Goal: Task Accomplishment & Management: Complete application form

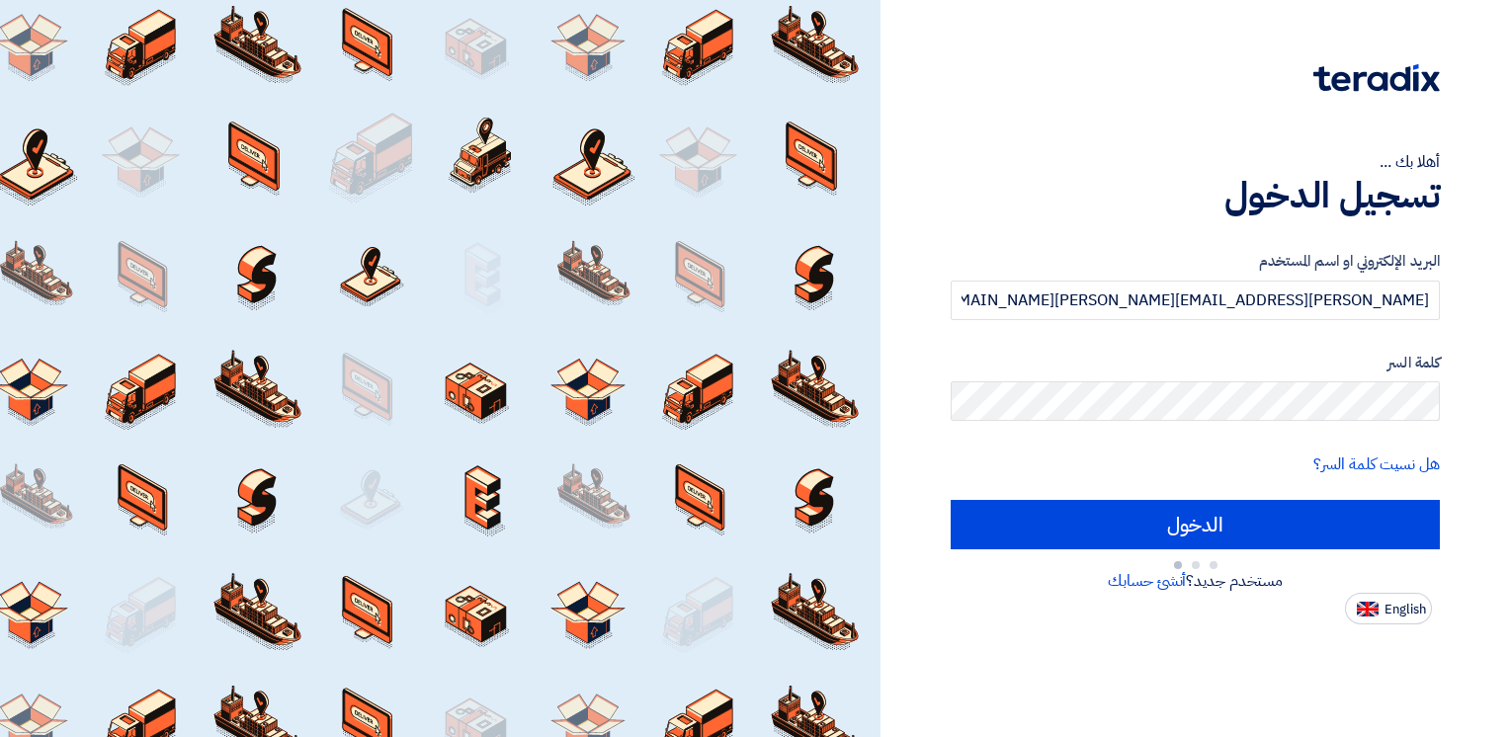
type input "Sign in"
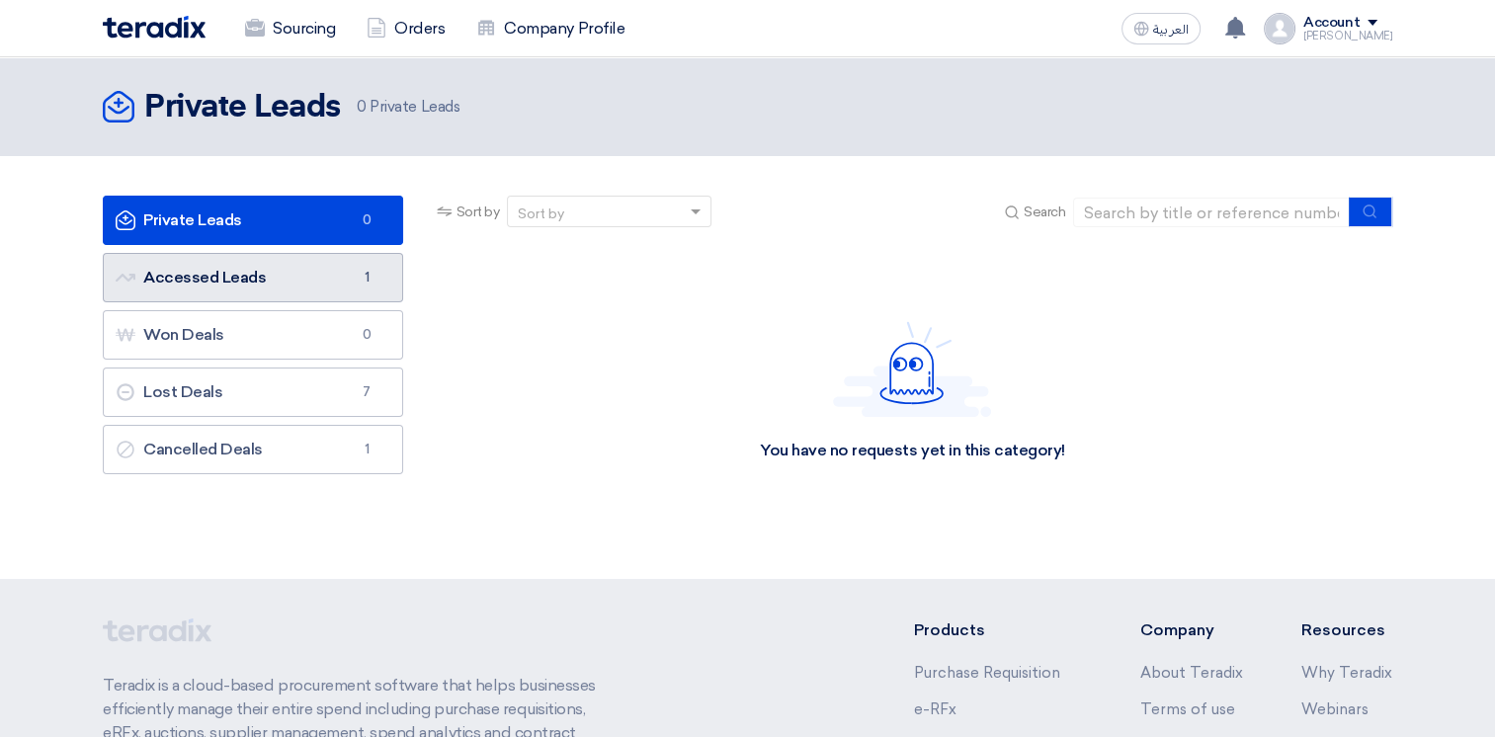
click at [260, 282] on link "Accessed Leads Accessed Leads 1" at bounding box center [253, 277] width 300 height 49
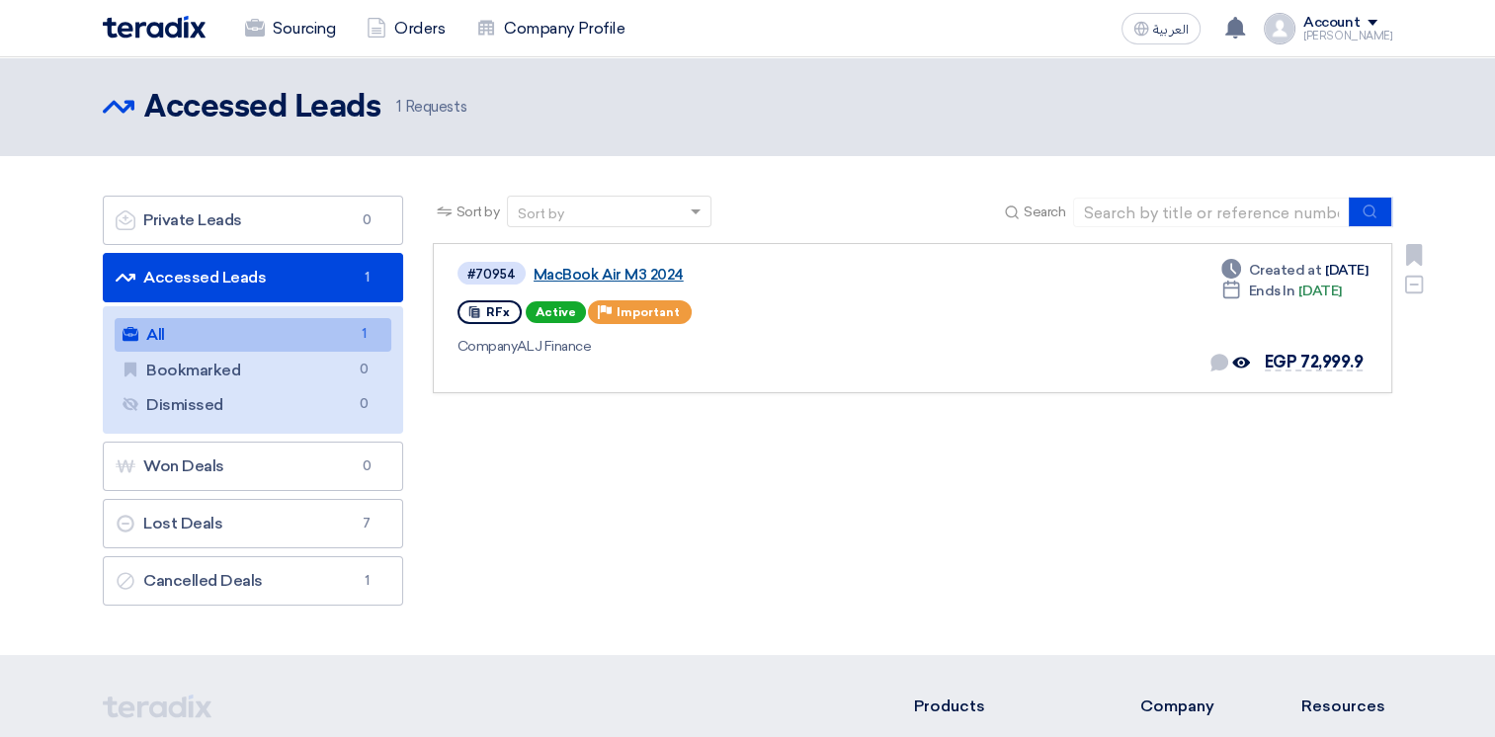
click at [641, 271] on link "MacBook Air M3 2024" at bounding box center [781, 275] width 494 height 18
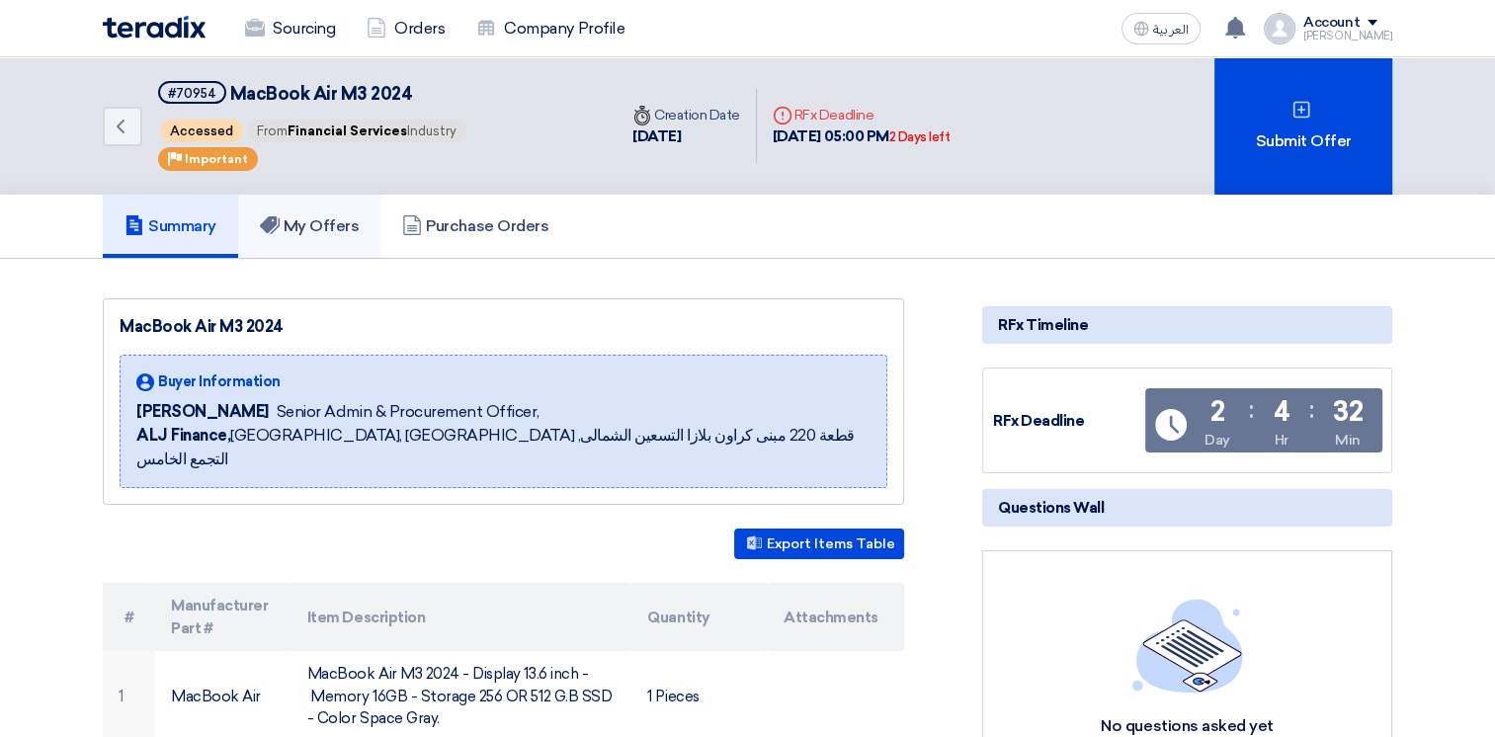
click at [350, 213] on link "My Offers" at bounding box center [309, 226] width 143 height 63
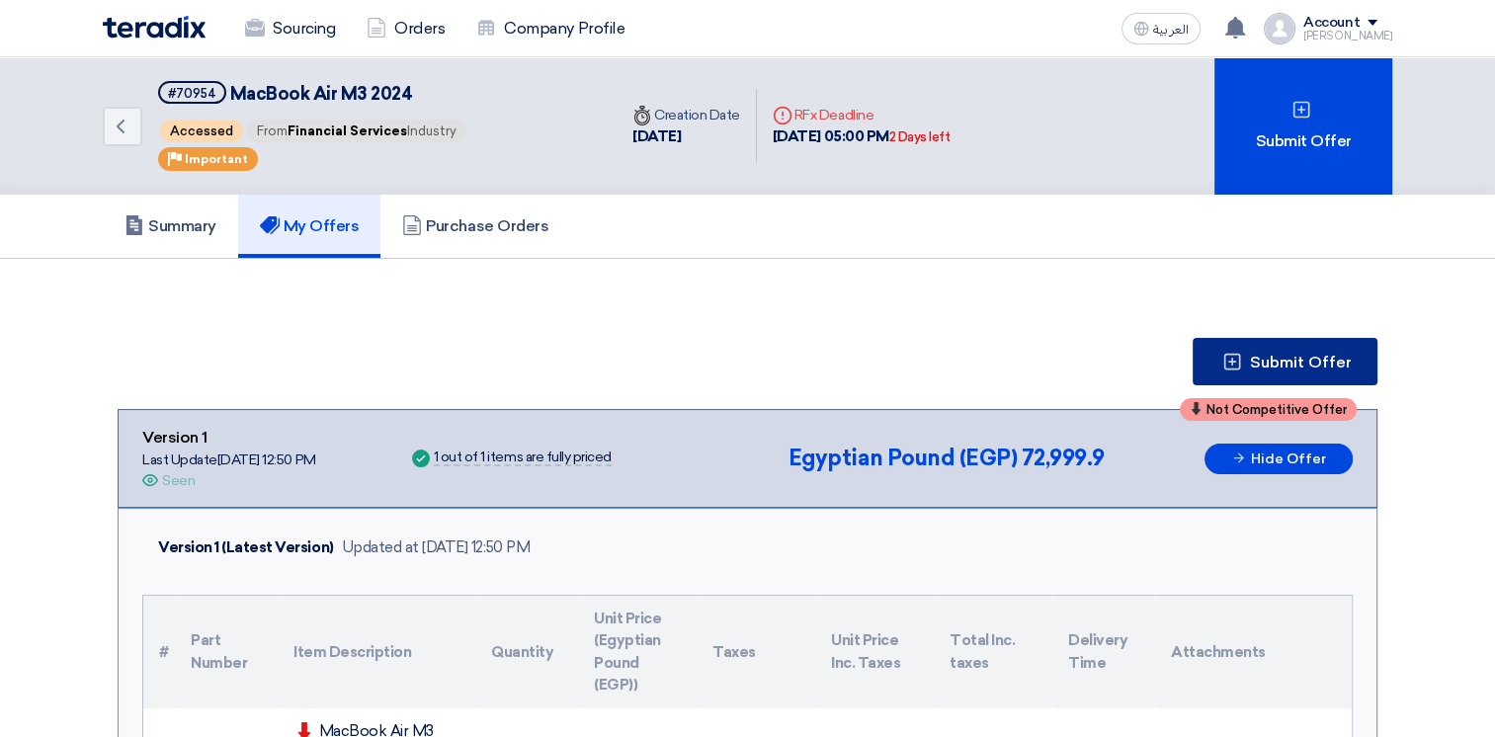
click at [1281, 370] on button "Submit Offer" at bounding box center [1285, 361] width 185 height 47
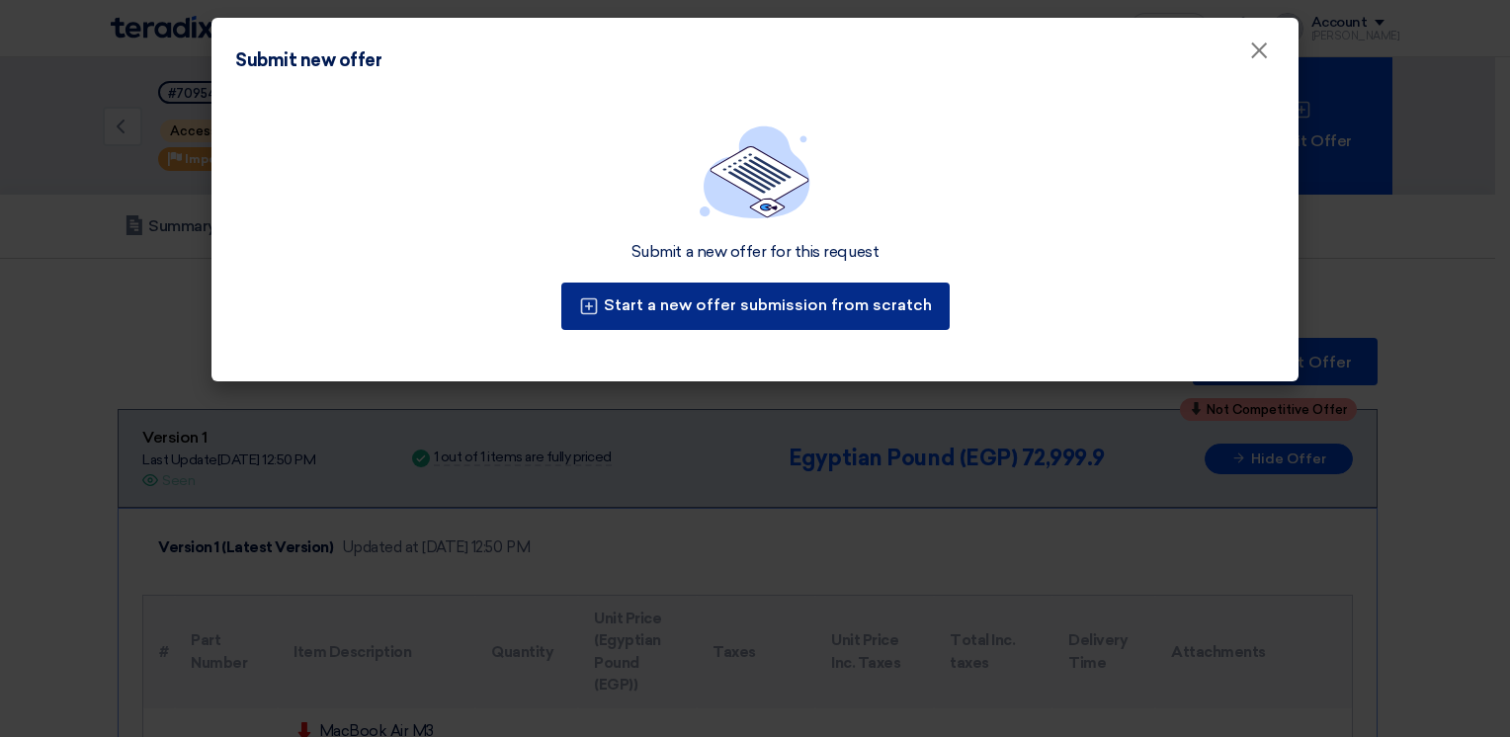
click at [768, 306] on button "Start a new offer submission from scratch" at bounding box center [755, 306] width 388 height 47
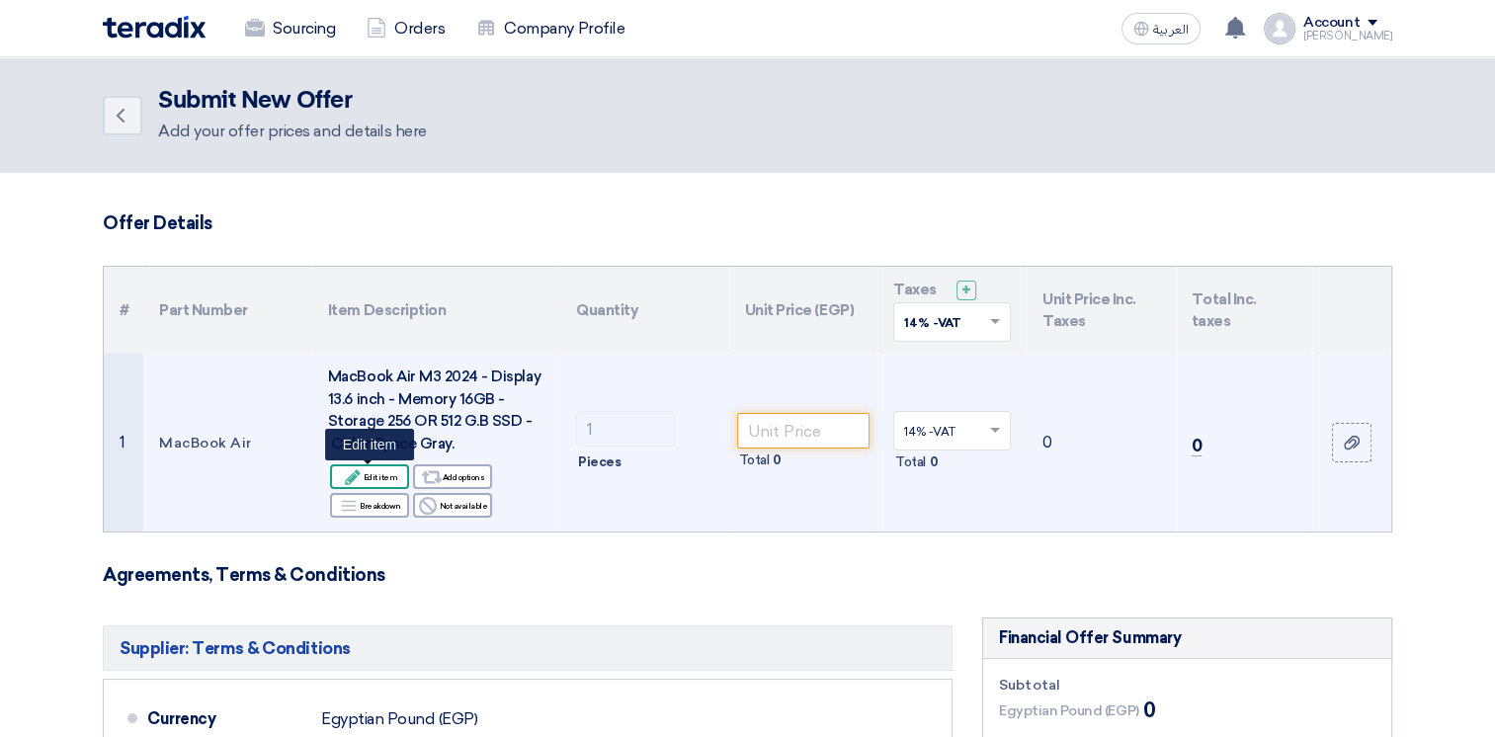
click at [393, 470] on div "Edit Edit item" at bounding box center [369, 476] width 79 height 25
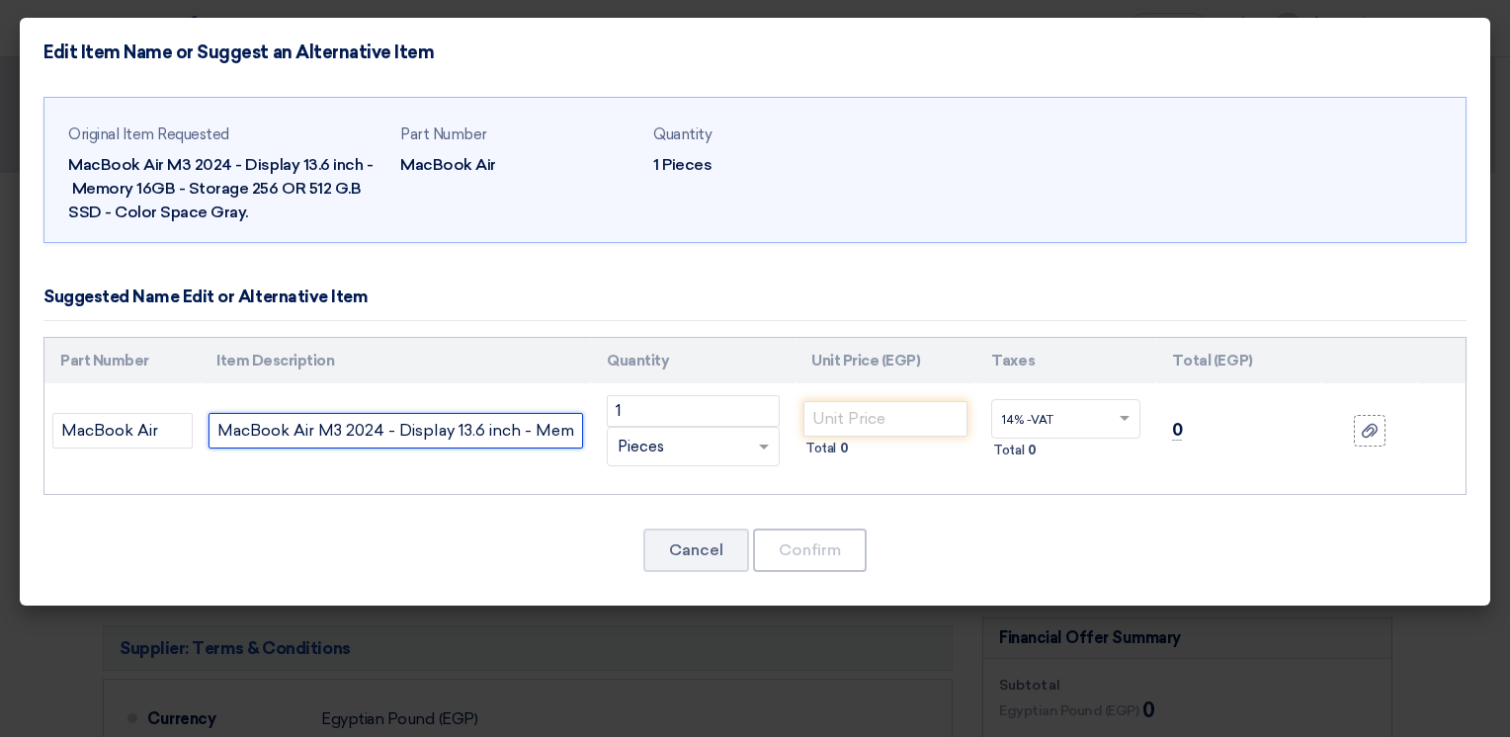
click at [427, 438] on input "MacBook Air M3 2024 - Display 13.6 inch - Memory 16GB - Storage 256 OR 512 G.B …" at bounding box center [395, 431] width 375 height 36
paste input "13-inch M4 chip with 10-core cpu 8-core gpu 16gb unified memory 256gb ssd stora…"
type input "MacBook Air 13-inch M4 chip with 10-core cpu 8-core gpu 16gb unified memory 256…"
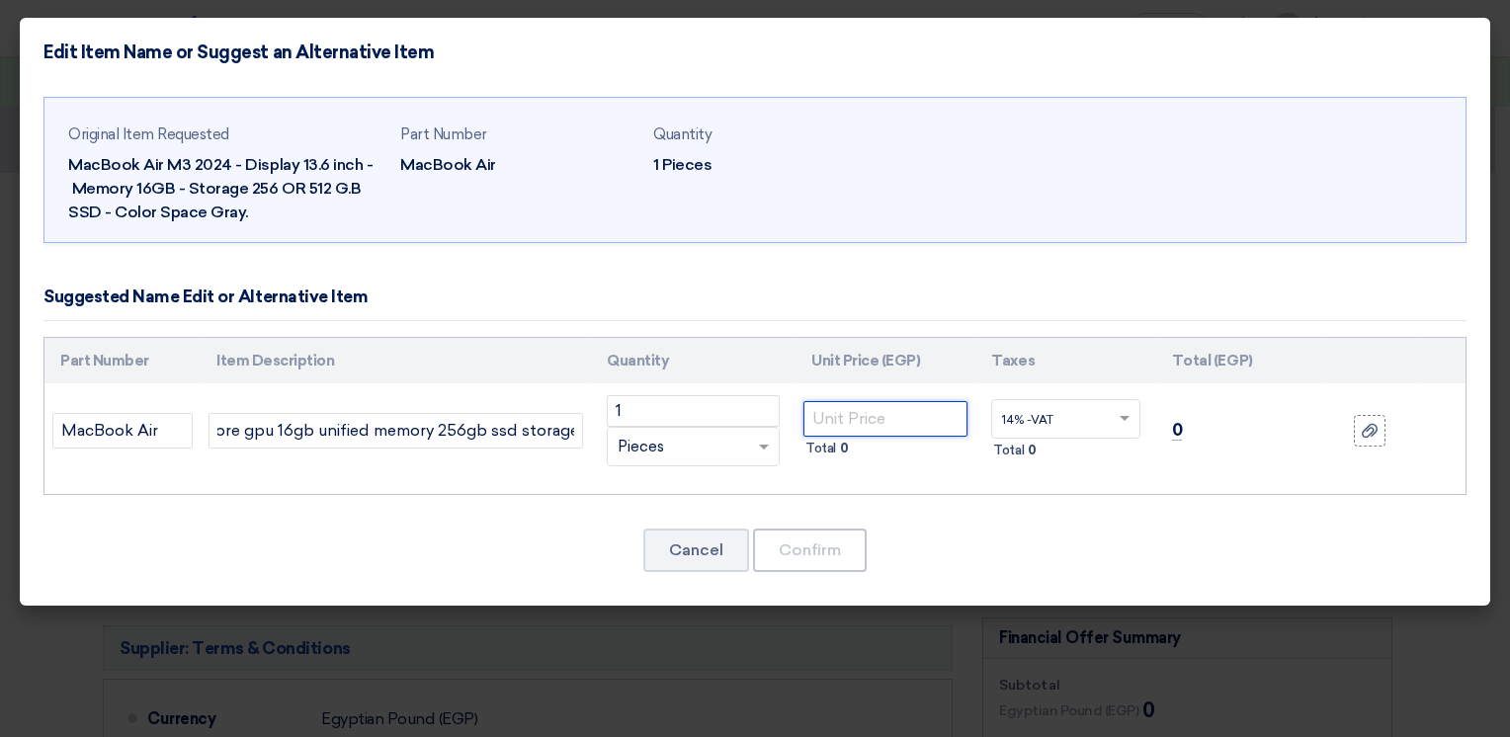
click at [850, 421] on input "number" at bounding box center [885, 419] width 164 height 36
click at [730, 551] on button "Cancel" at bounding box center [696, 550] width 106 height 43
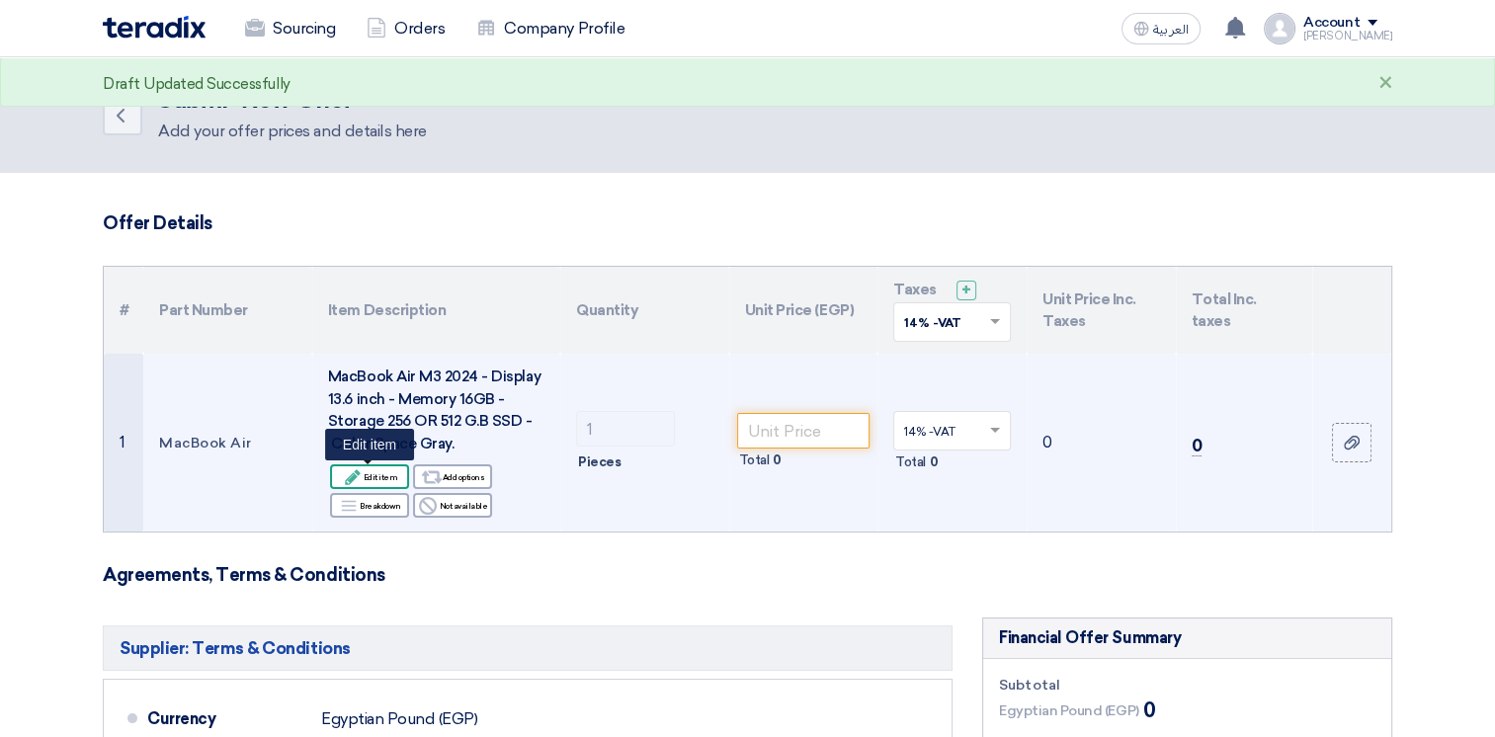
click at [390, 479] on div "Edit Edit item" at bounding box center [369, 476] width 79 height 25
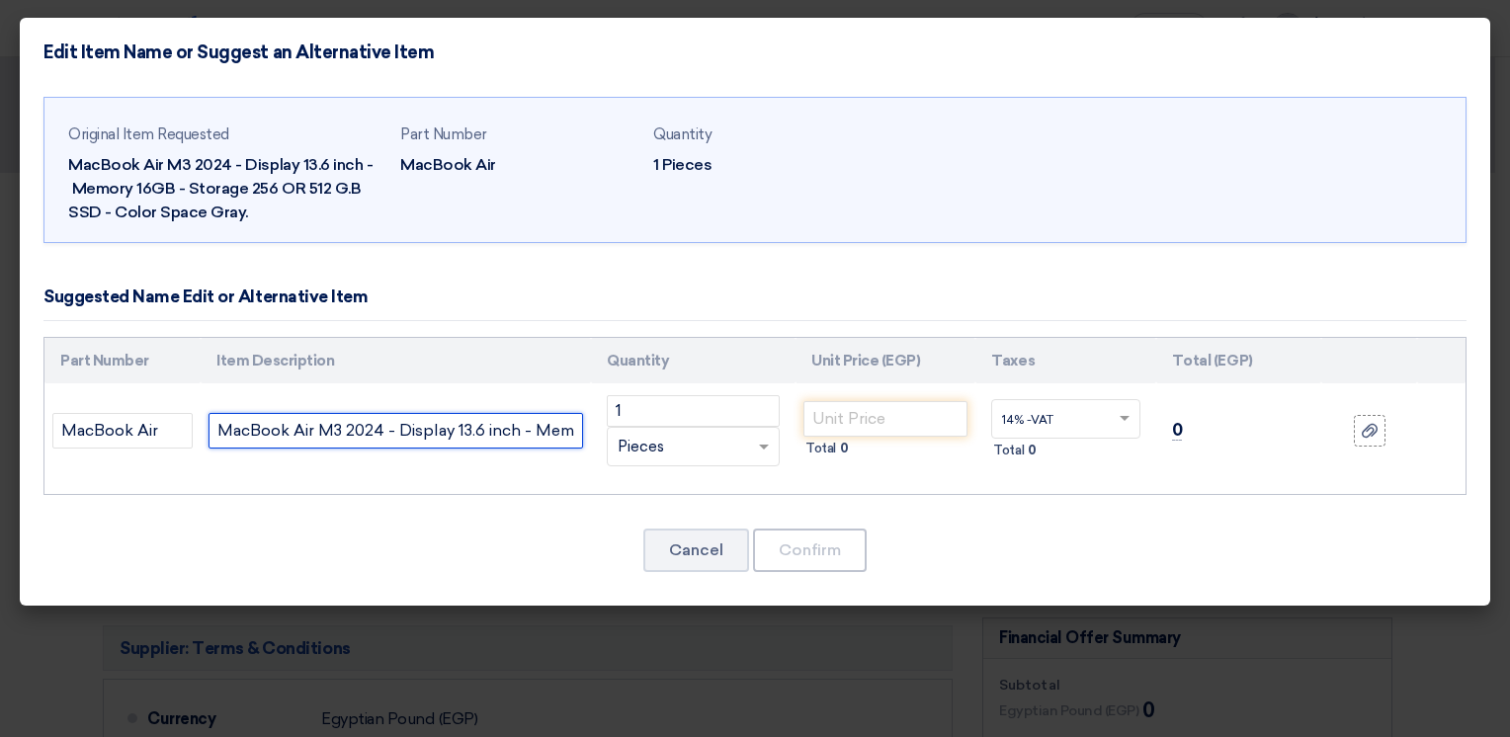
click at [407, 429] on input "MacBook Air M3 2024 - Display 13.6 inch - Memory 16GB - Storage 256 OR 512 G.B …" at bounding box center [395, 431] width 375 height 36
paste input "13-inch M4 chip with 10-core cpu 8-core gpu 16gb unified memory 256gb ssd stora…"
type input "MacBook Air 13-inch M4 chip with 10-core cpu 8-core gpu 16gb unified memory 256…"
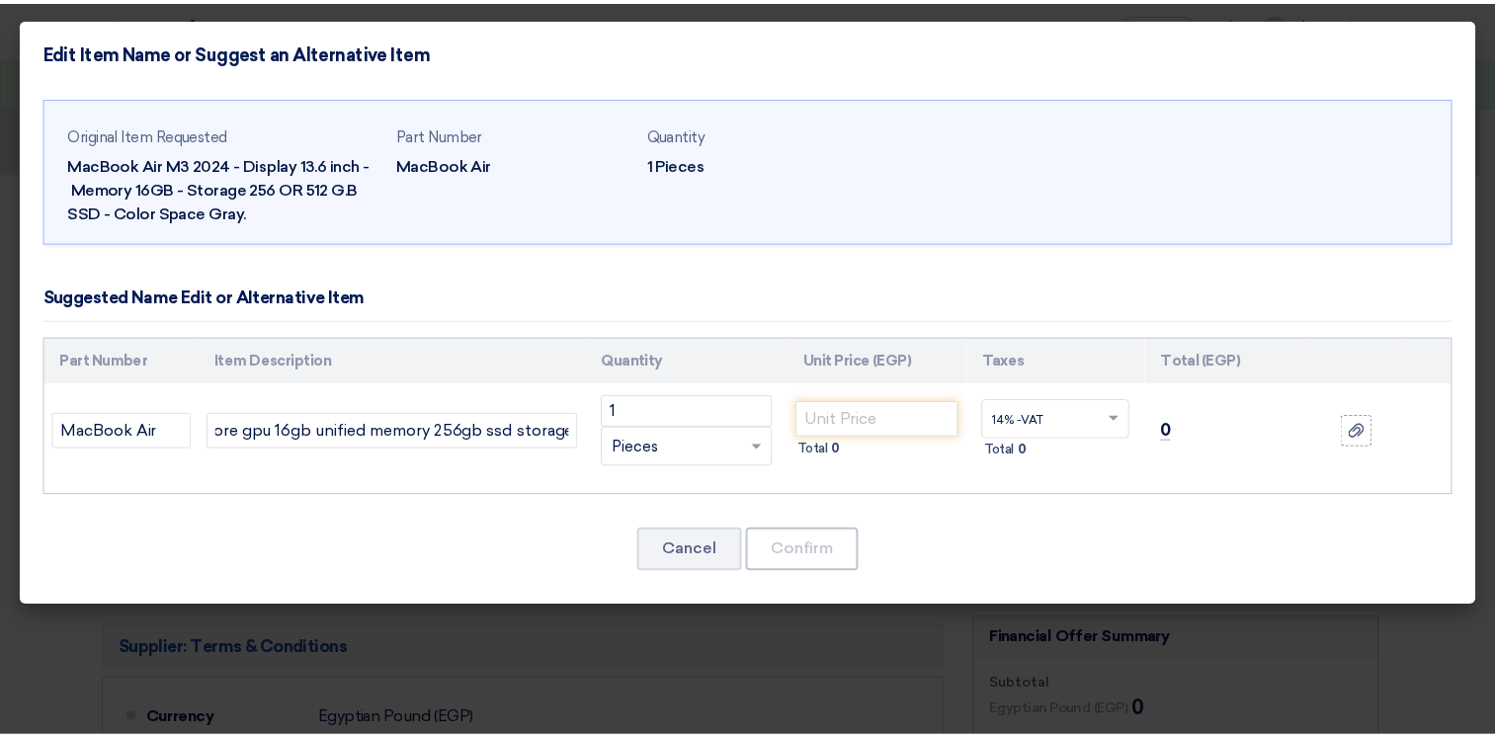
scroll to position [0, 0]
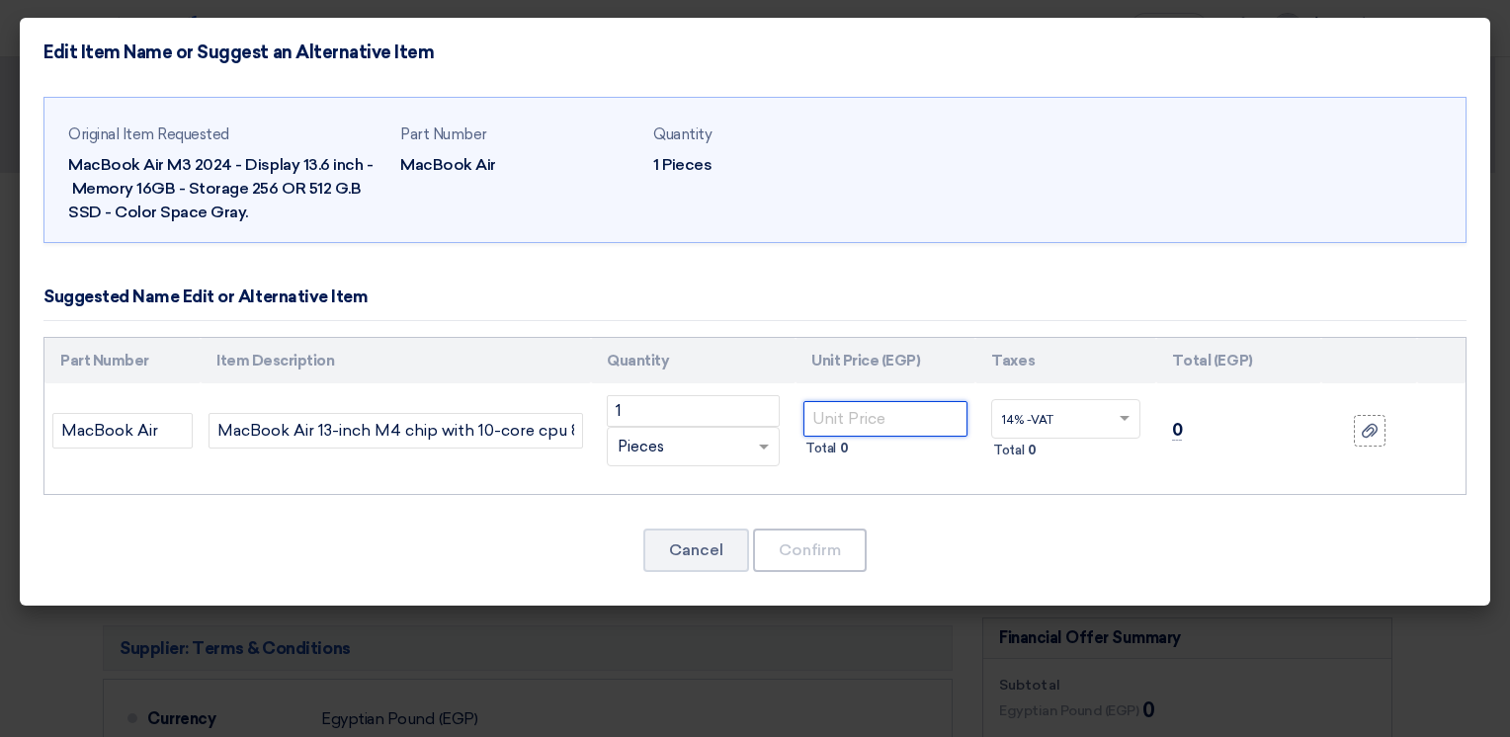
click at [877, 420] on input "number" at bounding box center [885, 419] width 164 height 36
type input "64035.09"
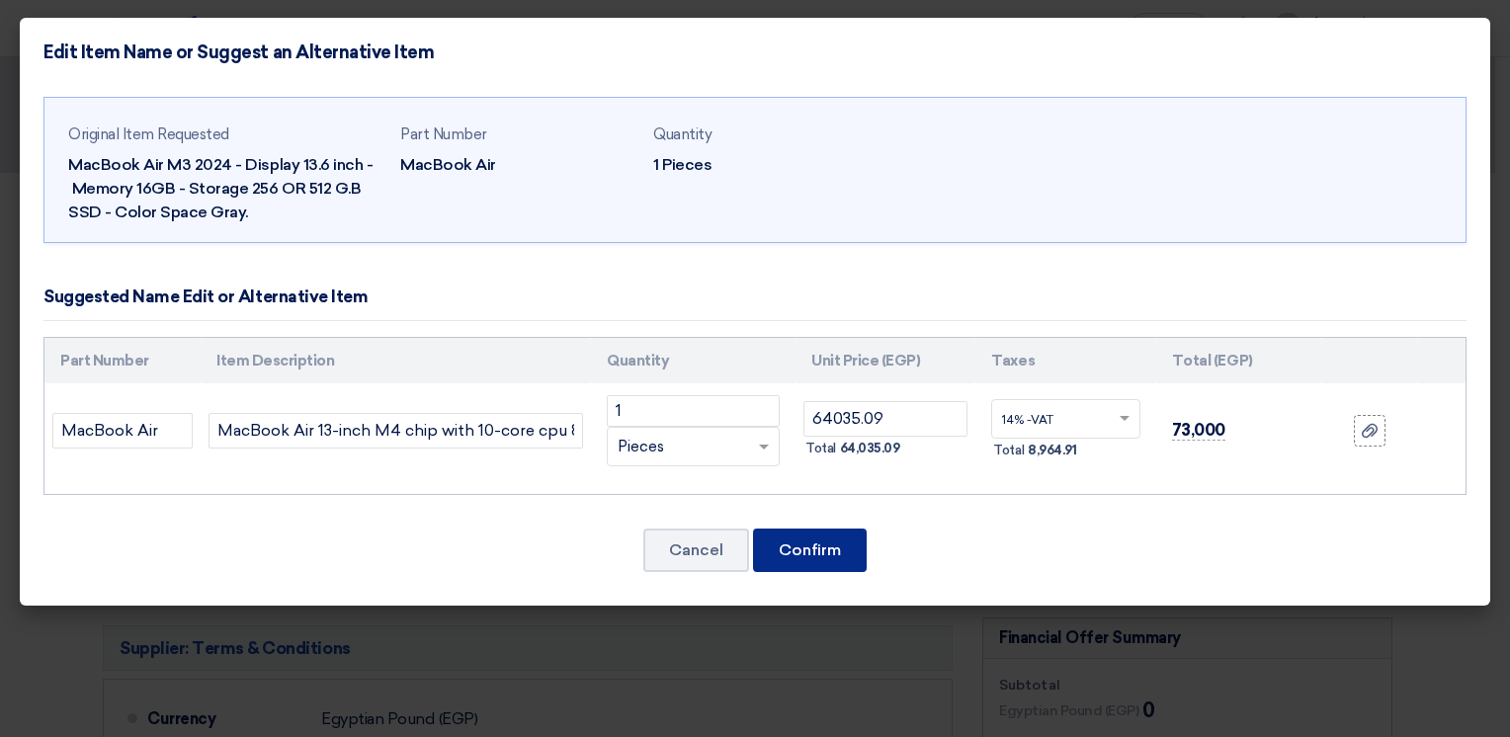
click at [821, 552] on button "Confirm" at bounding box center [810, 550] width 114 height 43
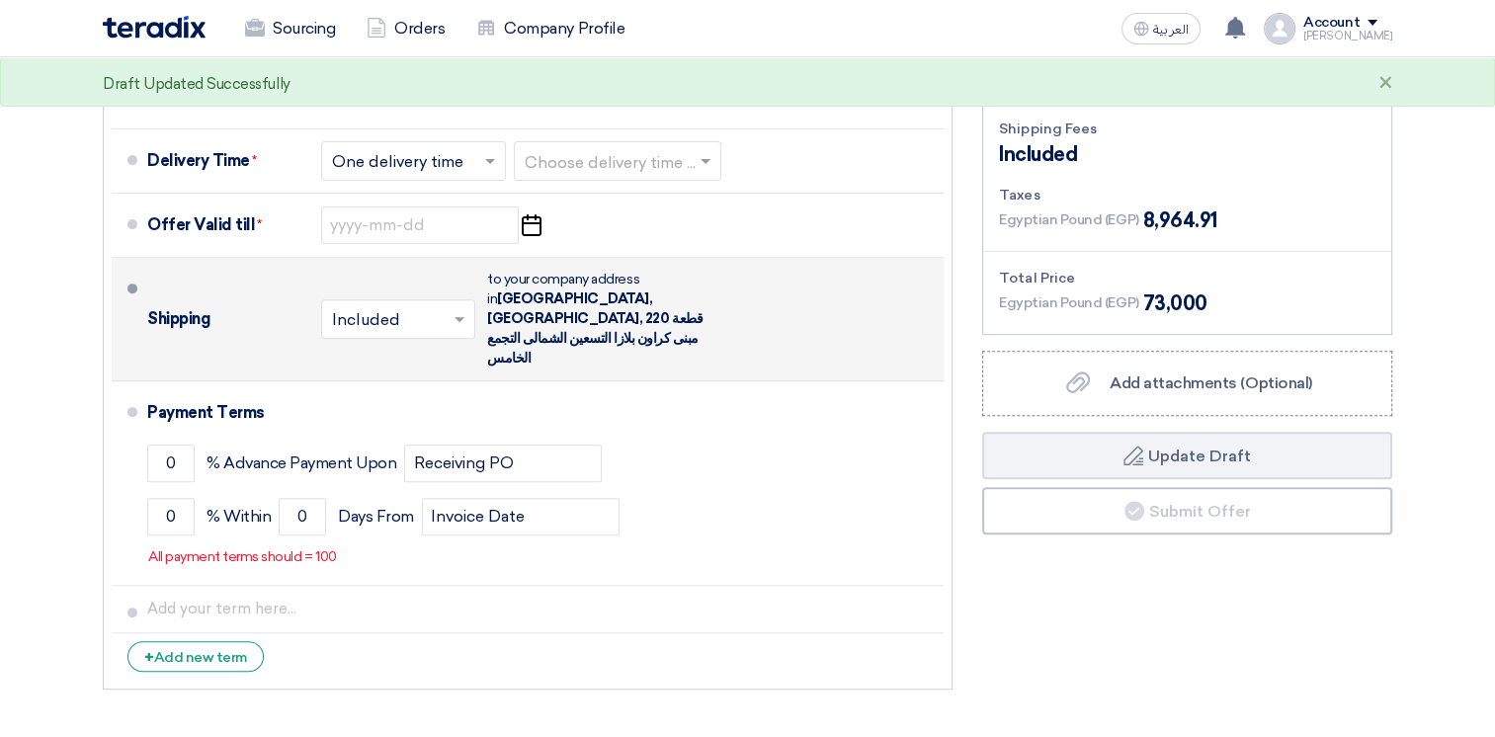
scroll to position [593, 0]
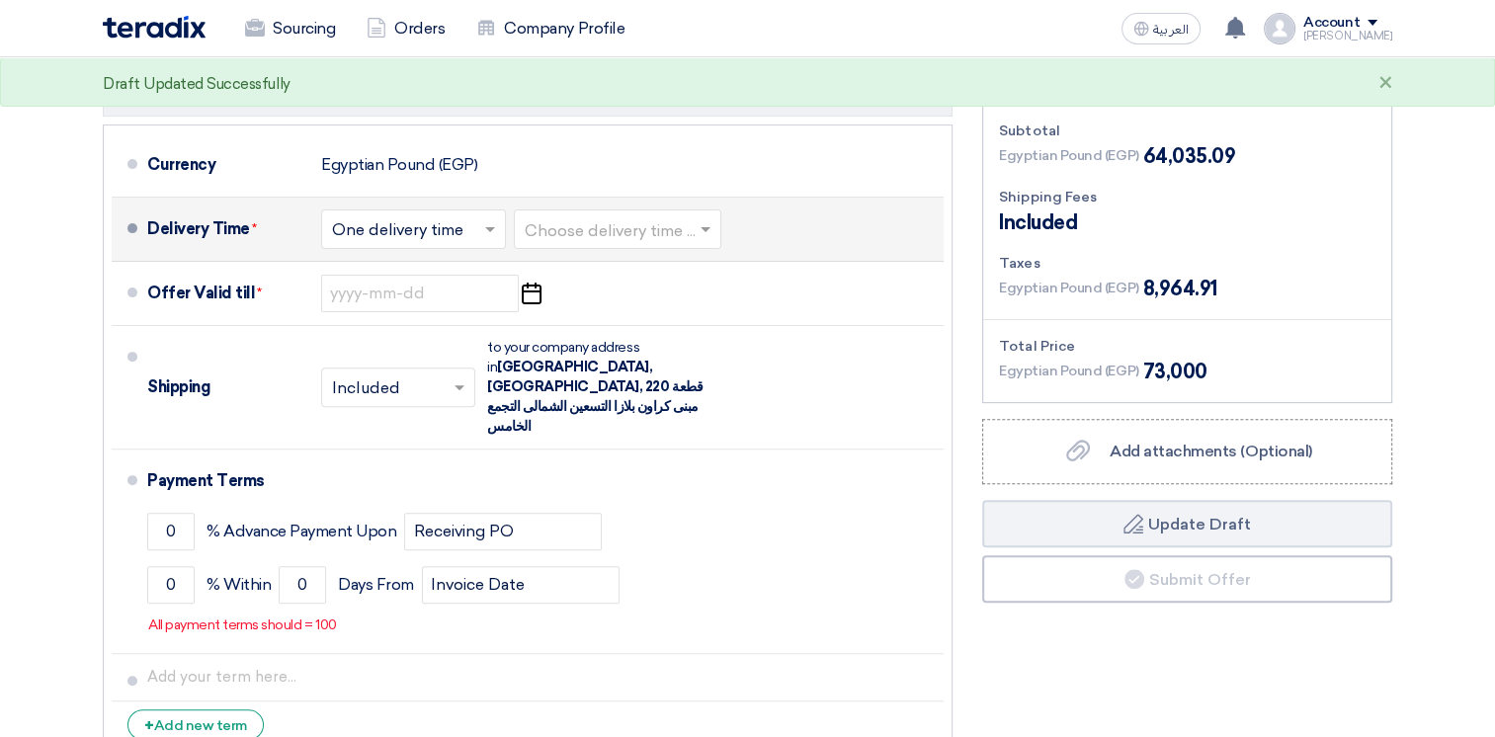
click at [718, 226] on span at bounding box center [708, 229] width 25 height 20
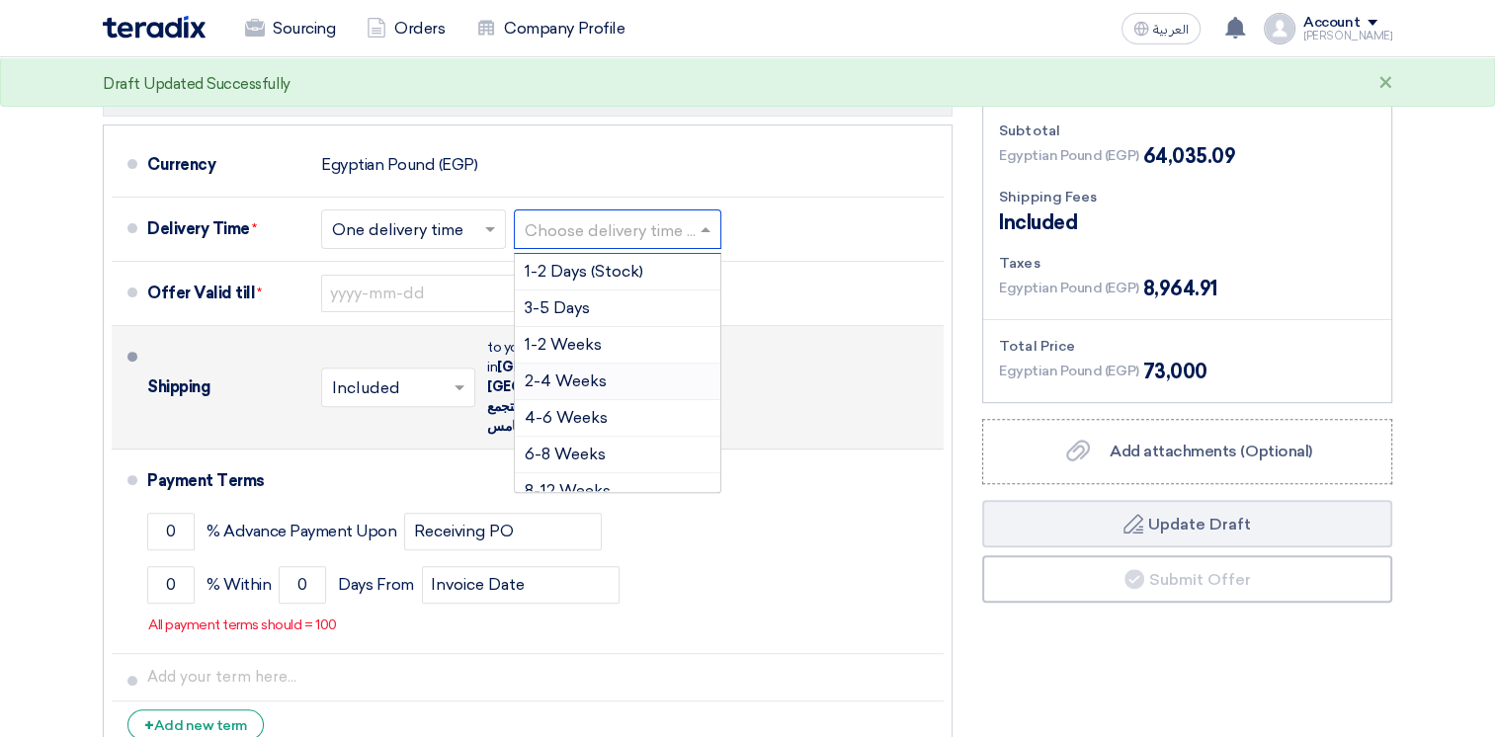
drag, startPoint x: 583, startPoint y: 378, endPoint x: 583, endPoint y: 340, distance: 38.5
click at [584, 379] on span "2-4 Weeks" at bounding box center [566, 381] width 82 height 19
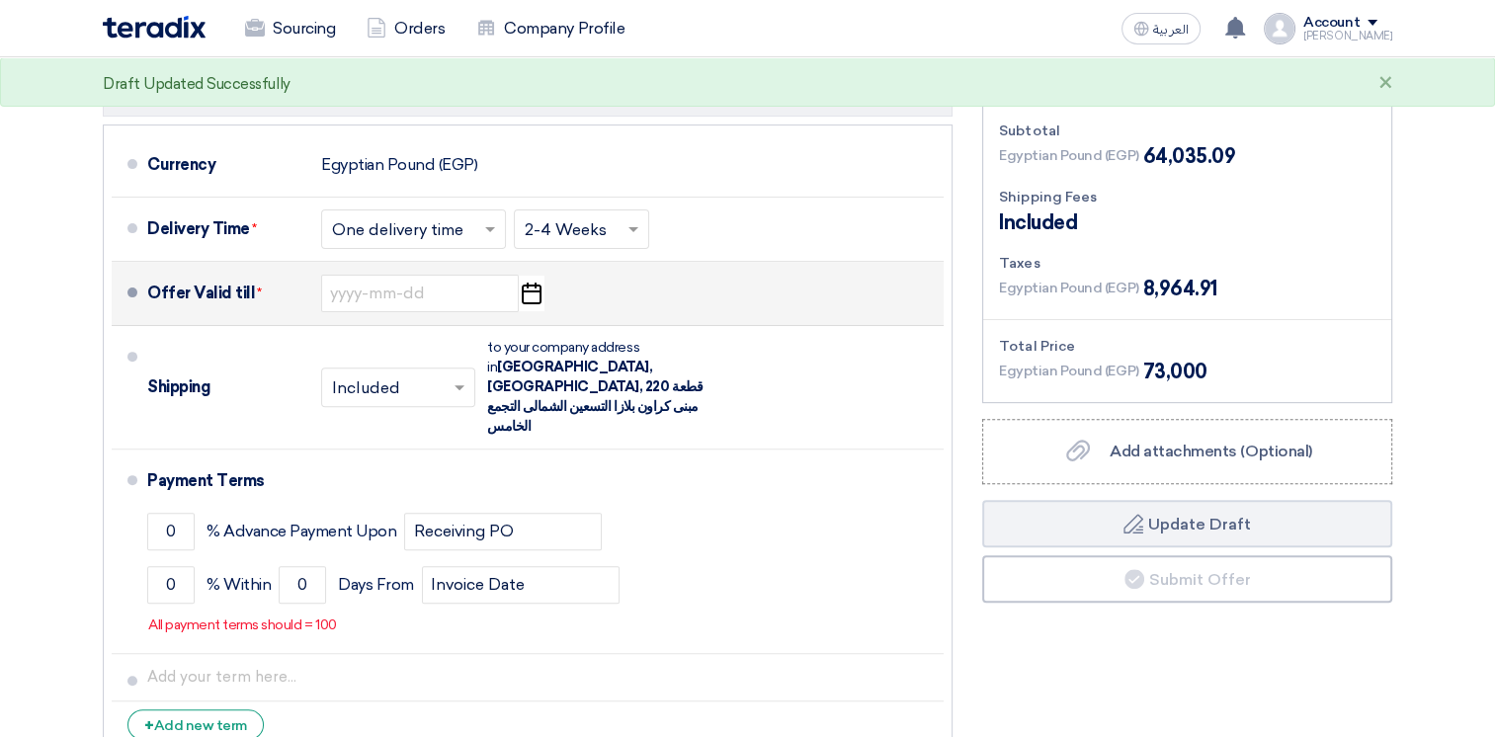
click at [534, 292] on icon "Pick a date" at bounding box center [531, 294] width 27 height 36
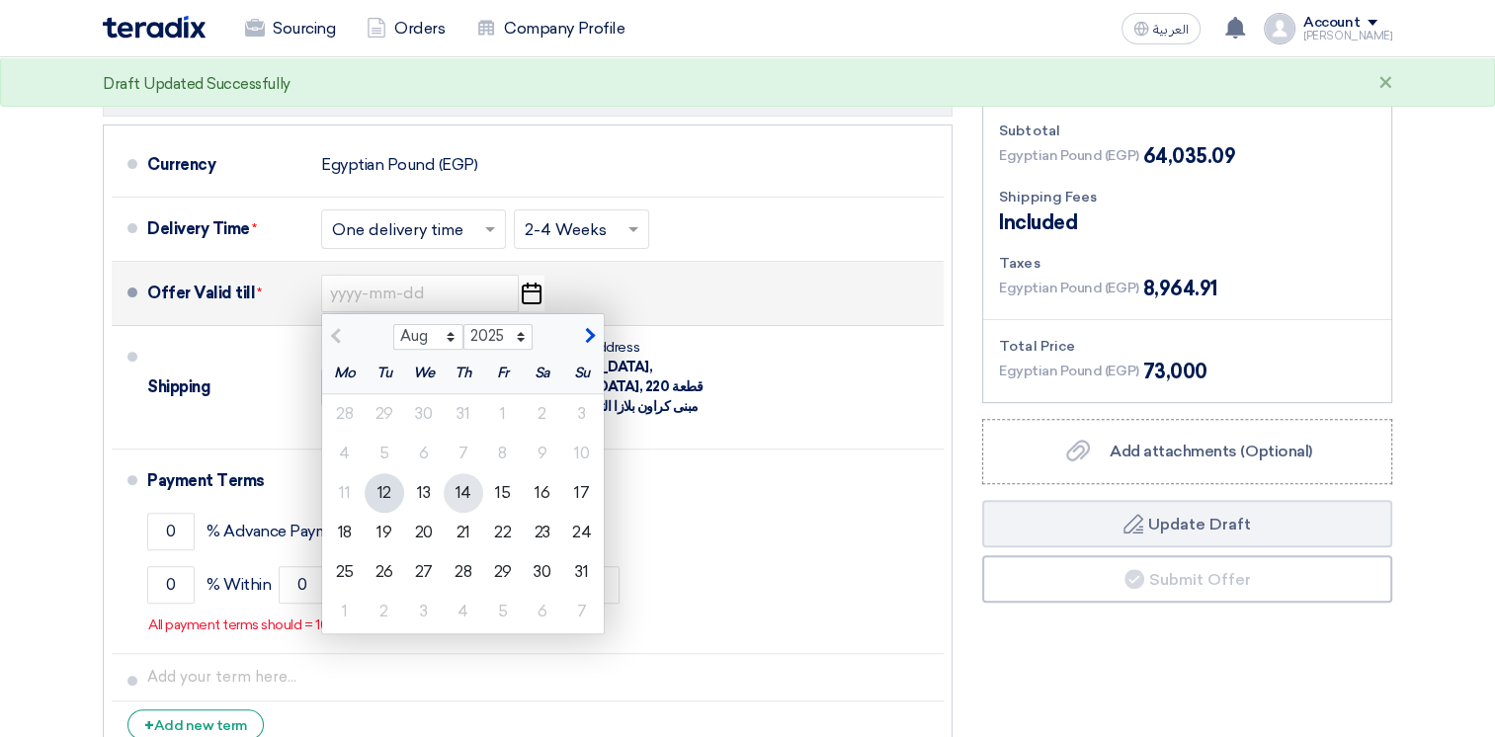
click at [462, 500] on div "14" at bounding box center [464, 493] width 40 height 40
type input "[DATE]"
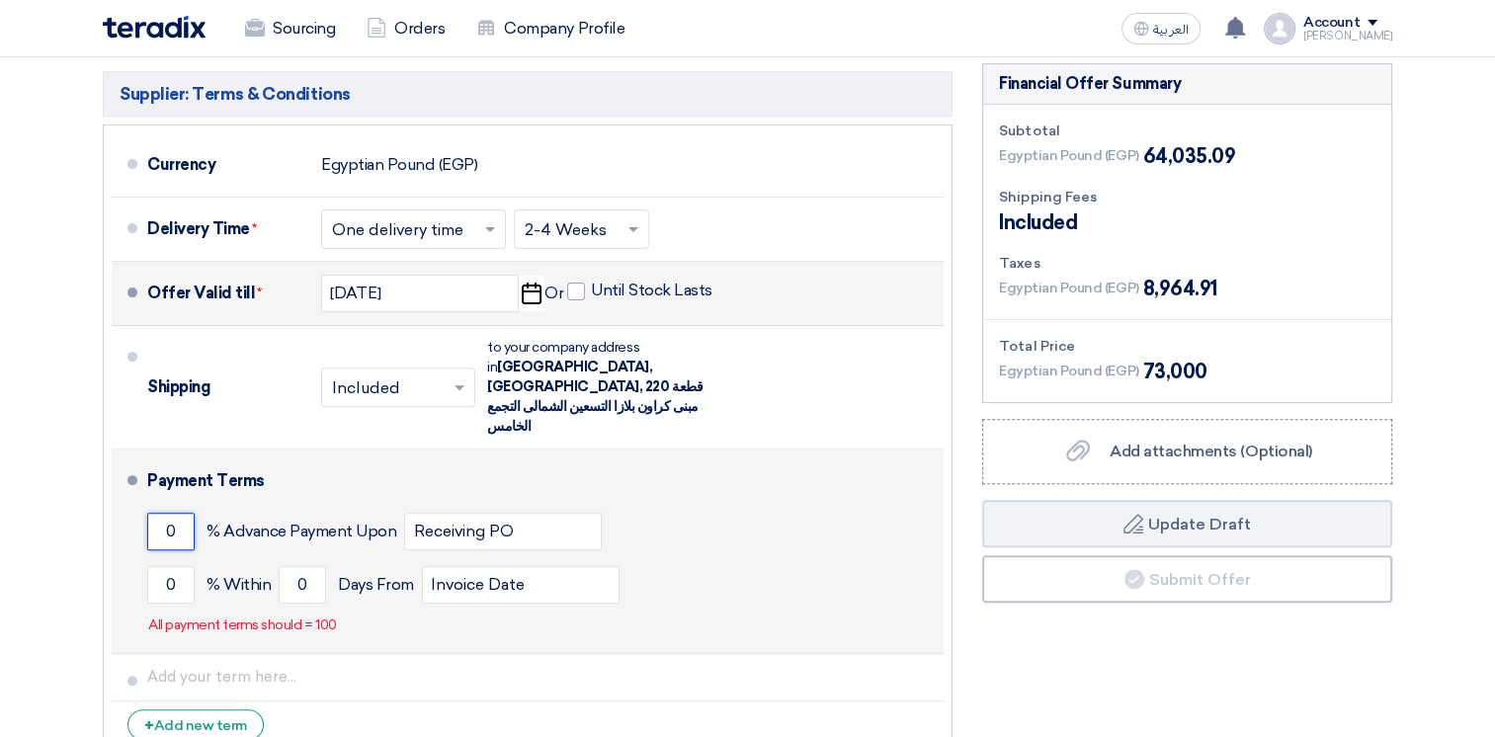
drag, startPoint x: 177, startPoint y: 494, endPoint x: 154, endPoint y: 492, distance: 22.8
click at [154, 513] on input "0" at bounding box center [170, 532] width 47 height 38
type input "50"
drag, startPoint x: 181, startPoint y: 543, endPoint x: 142, endPoint y: 545, distance: 38.6
click at [142, 545] on li "Payment Terms 50 % Advance Payment Upon Receiving PO 0 % Within 0" at bounding box center [528, 552] width 832 height 205
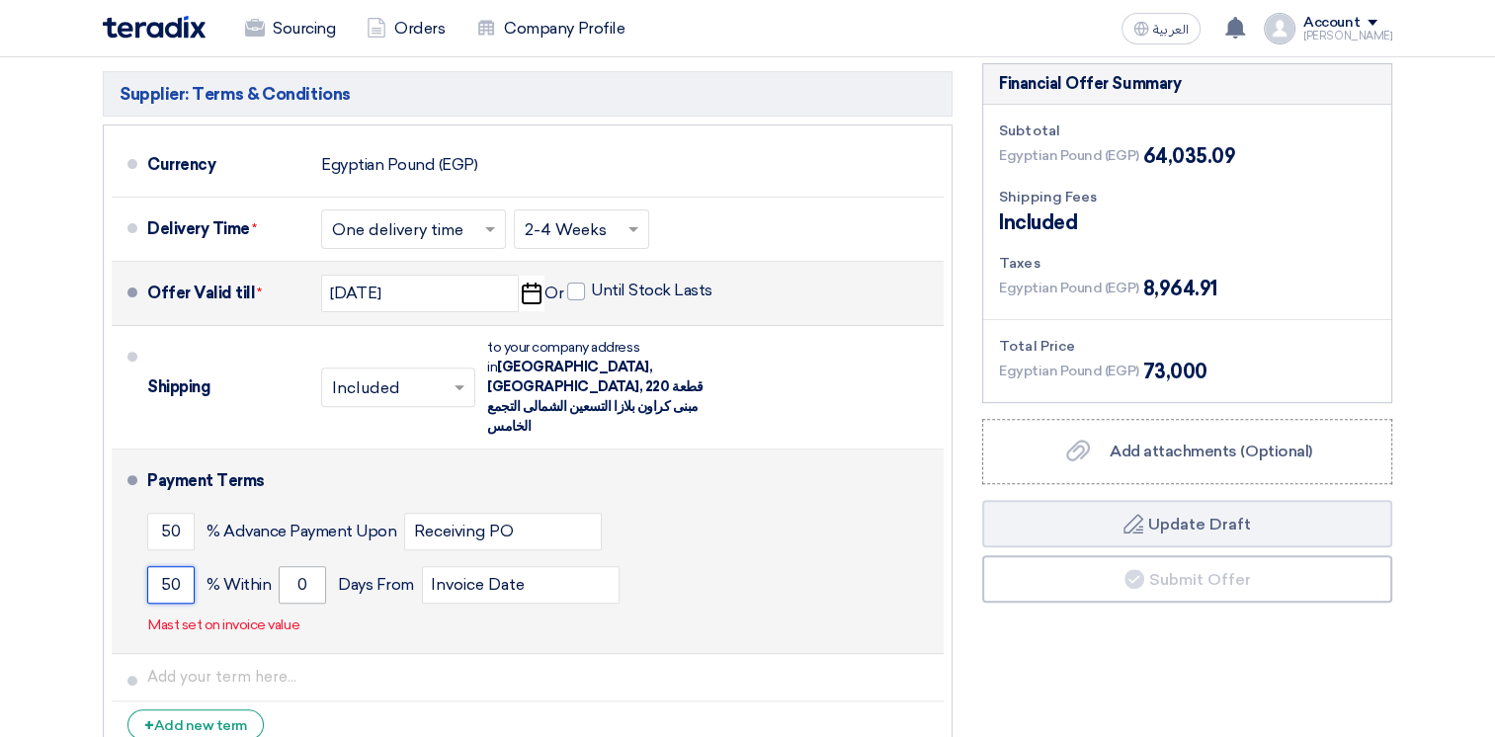
type input "50"
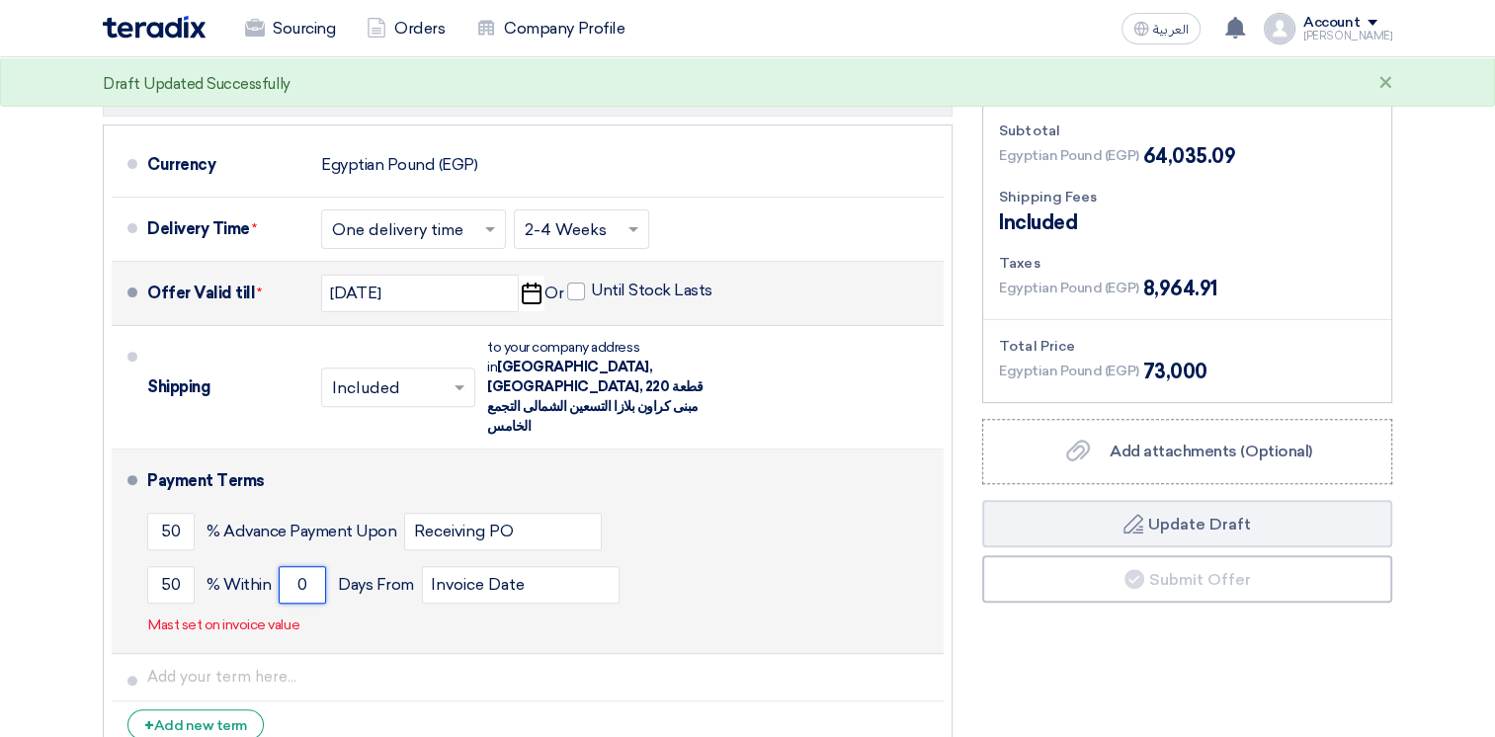
drag, startPoint x: 289, startPoint y: 543, endPoint x: 273, endPoint y: 544, distance: 15.8
click at [273, 558] on div "50 % [DATE] From Invoice Date" at bounding box center [541, 584] width 789 height 53
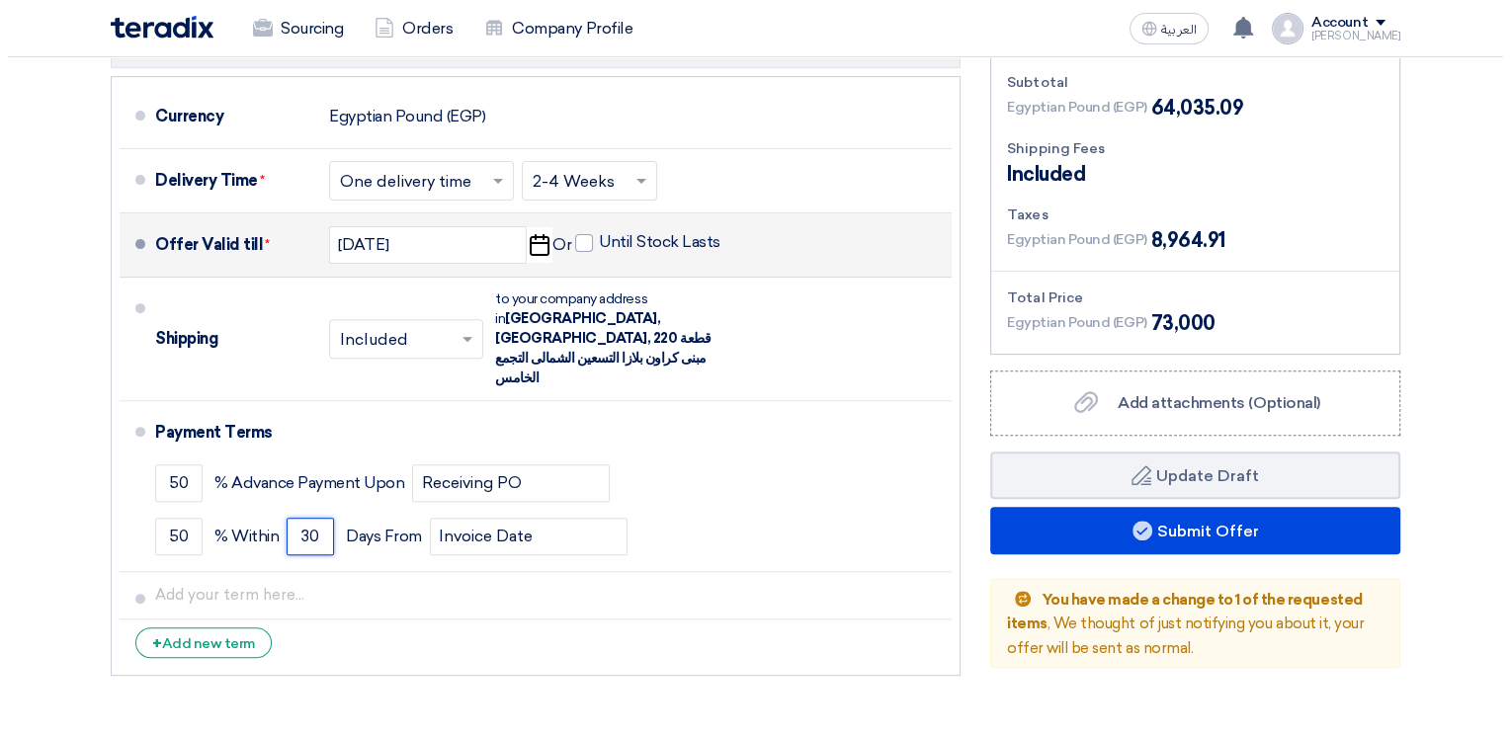
scroll to position [692, 0]
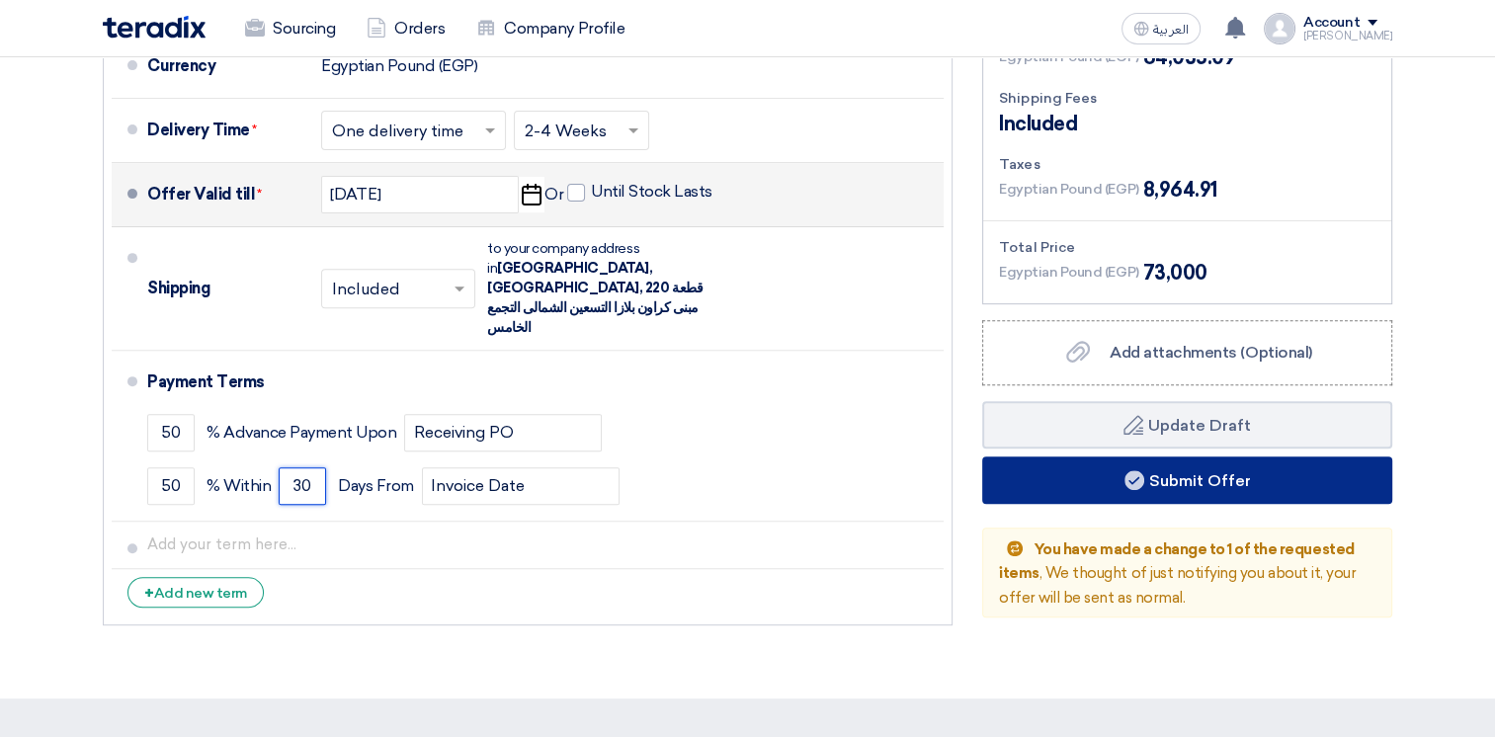
type input "30"
click at [1149, 481] on button "Submit Offer" at bounding box center [1187, 480] width 410 height 47
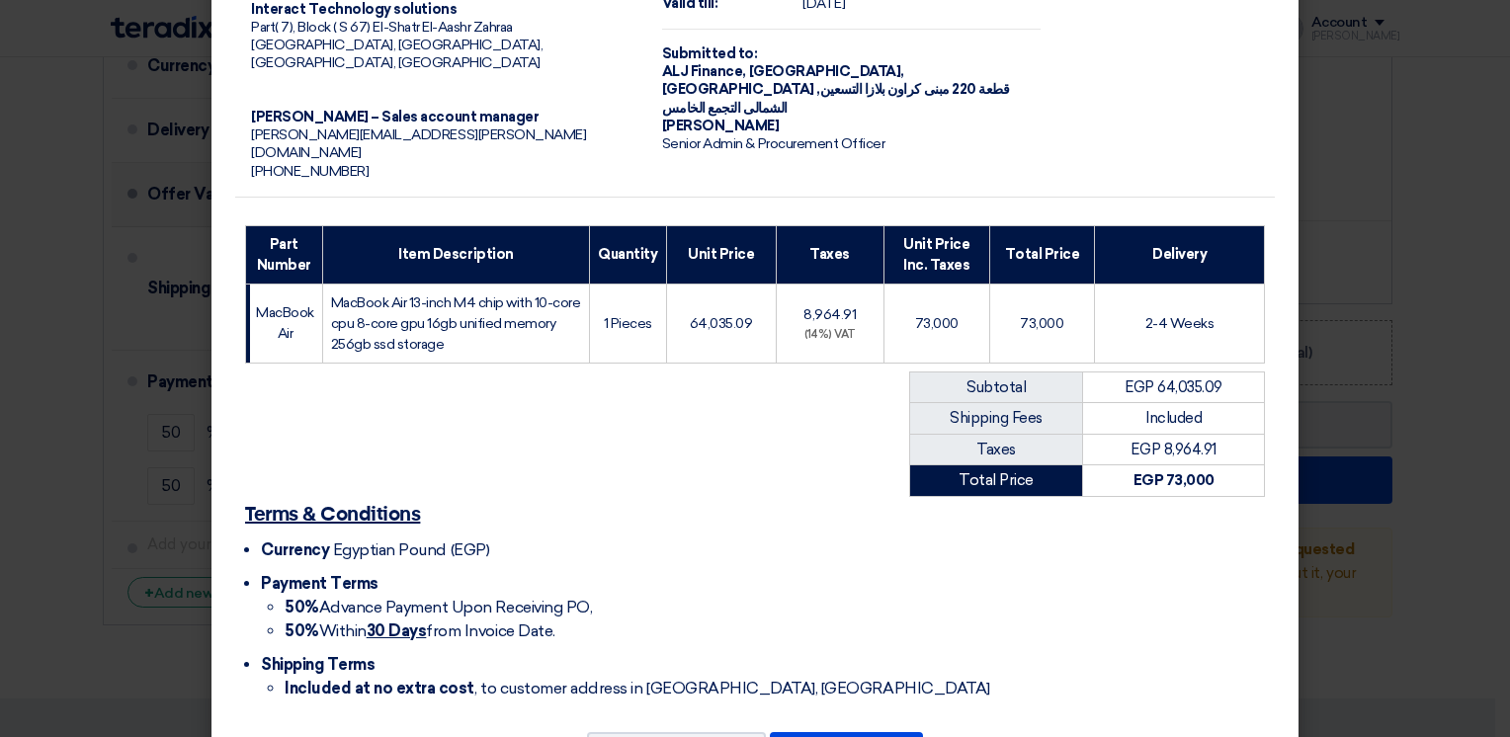
scroll to position [174, 0]
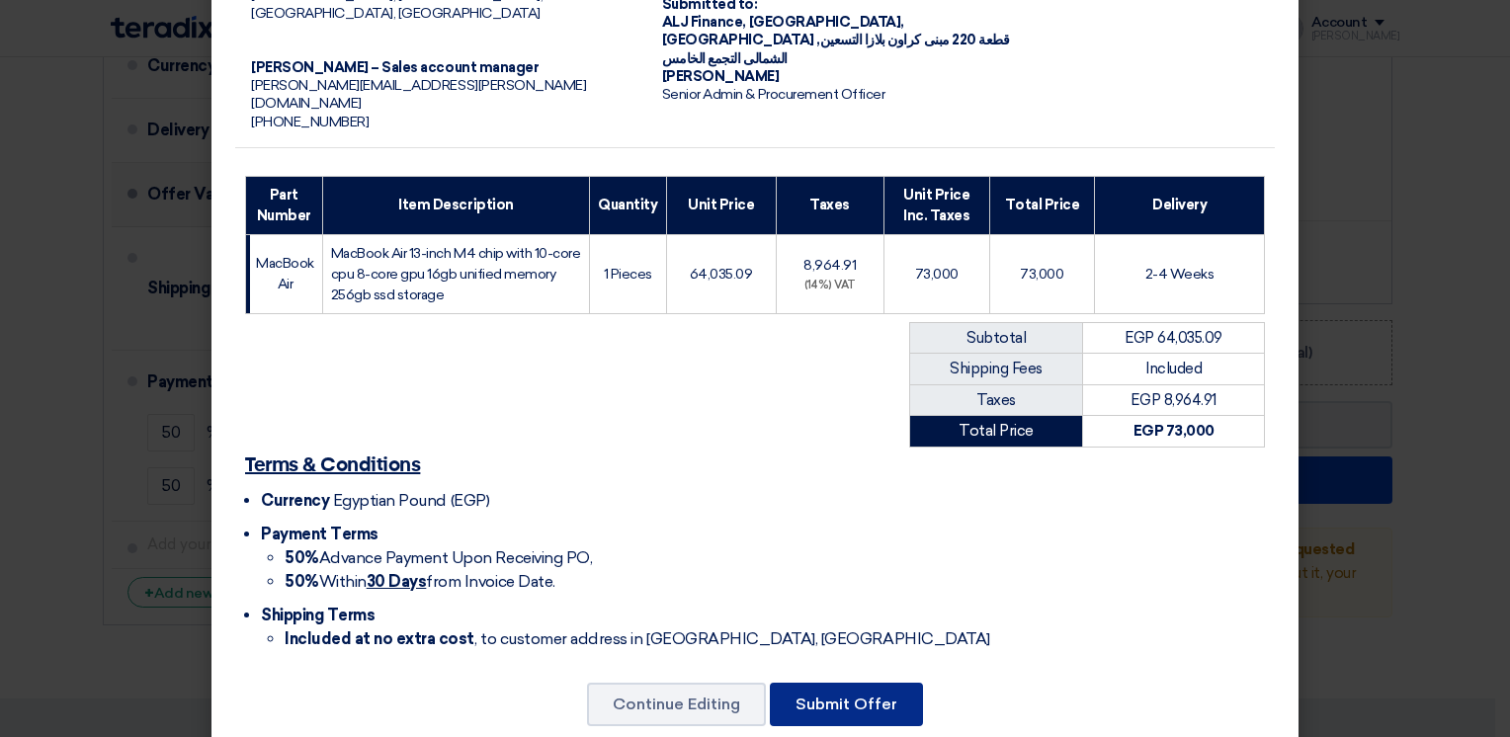
click at [838, 683] on button "Submit Offer" at bounding box center [846, 704] width 153 height 43
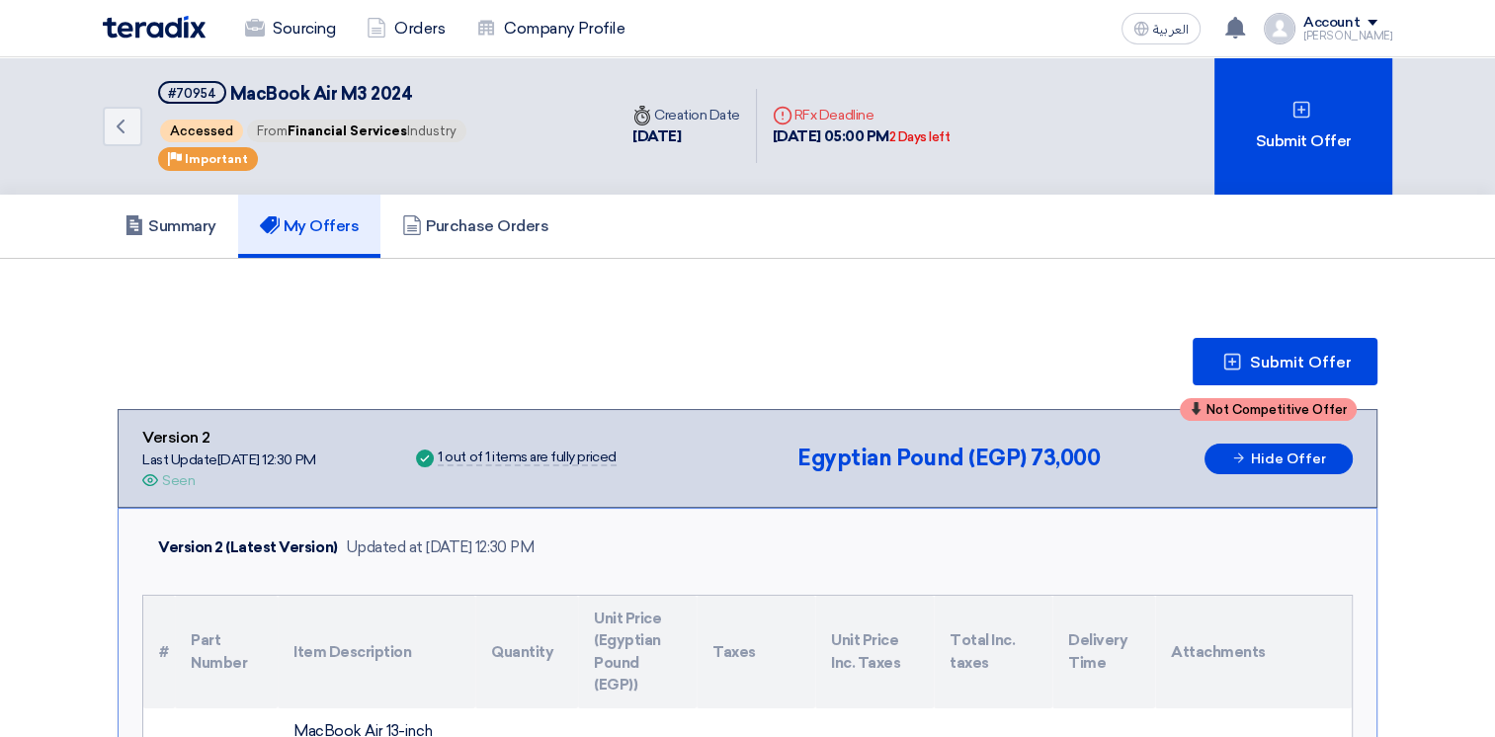
click at [166, 27] on img at bounding box center [154, 27] width 103 height 23
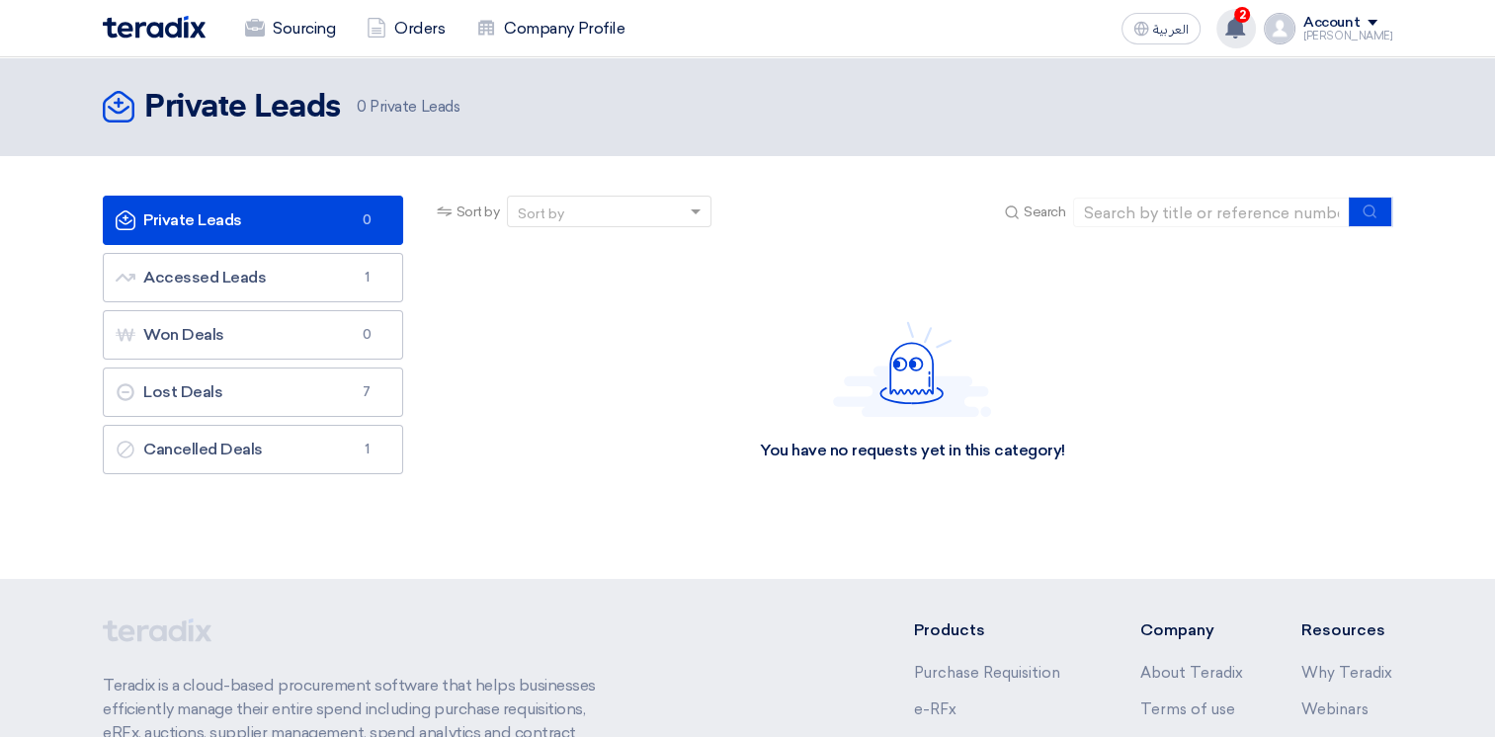
click at [1245, 30] on use at bounding box center [1235, 28] width 20 height 22
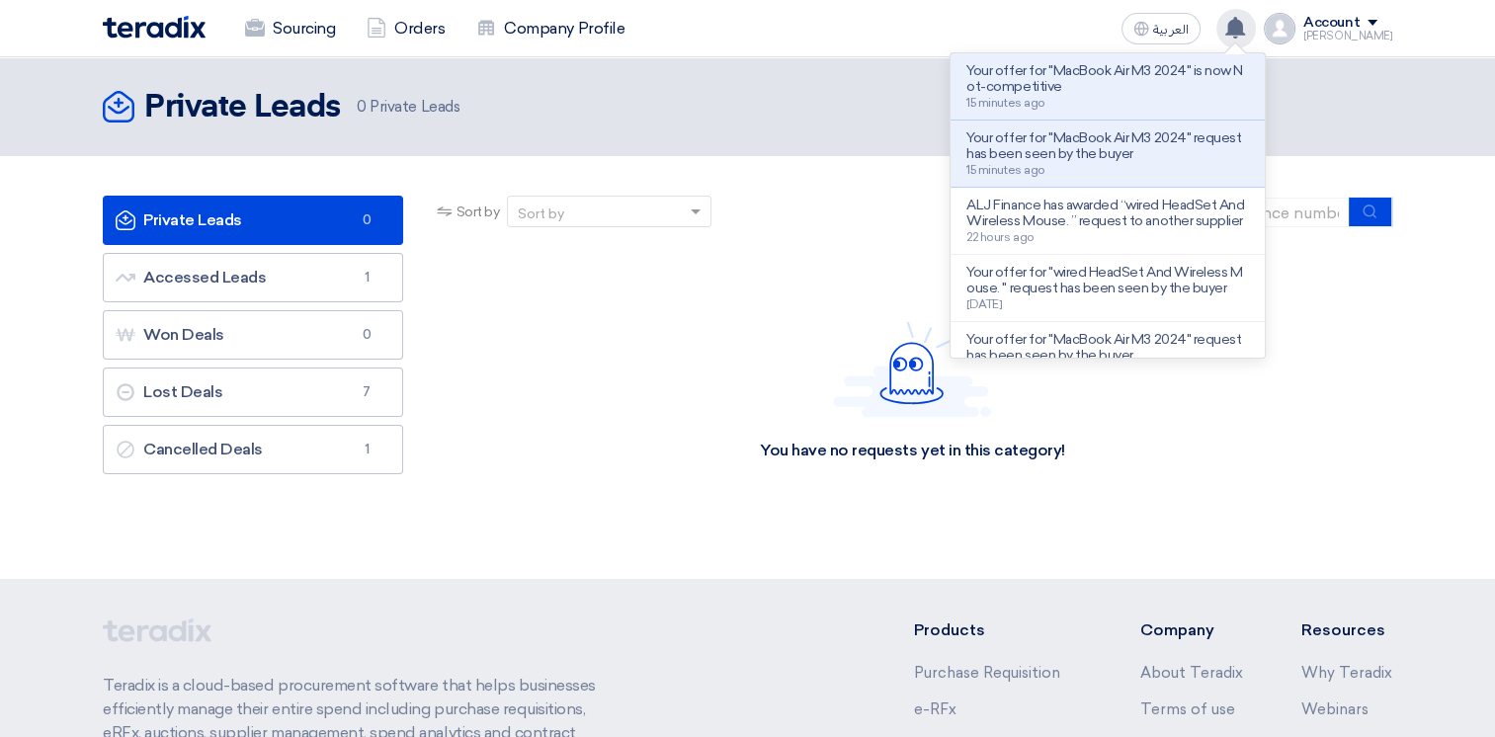
click at [1245, 30] on icon at bounding box center [1235, 28] width 22 height 22
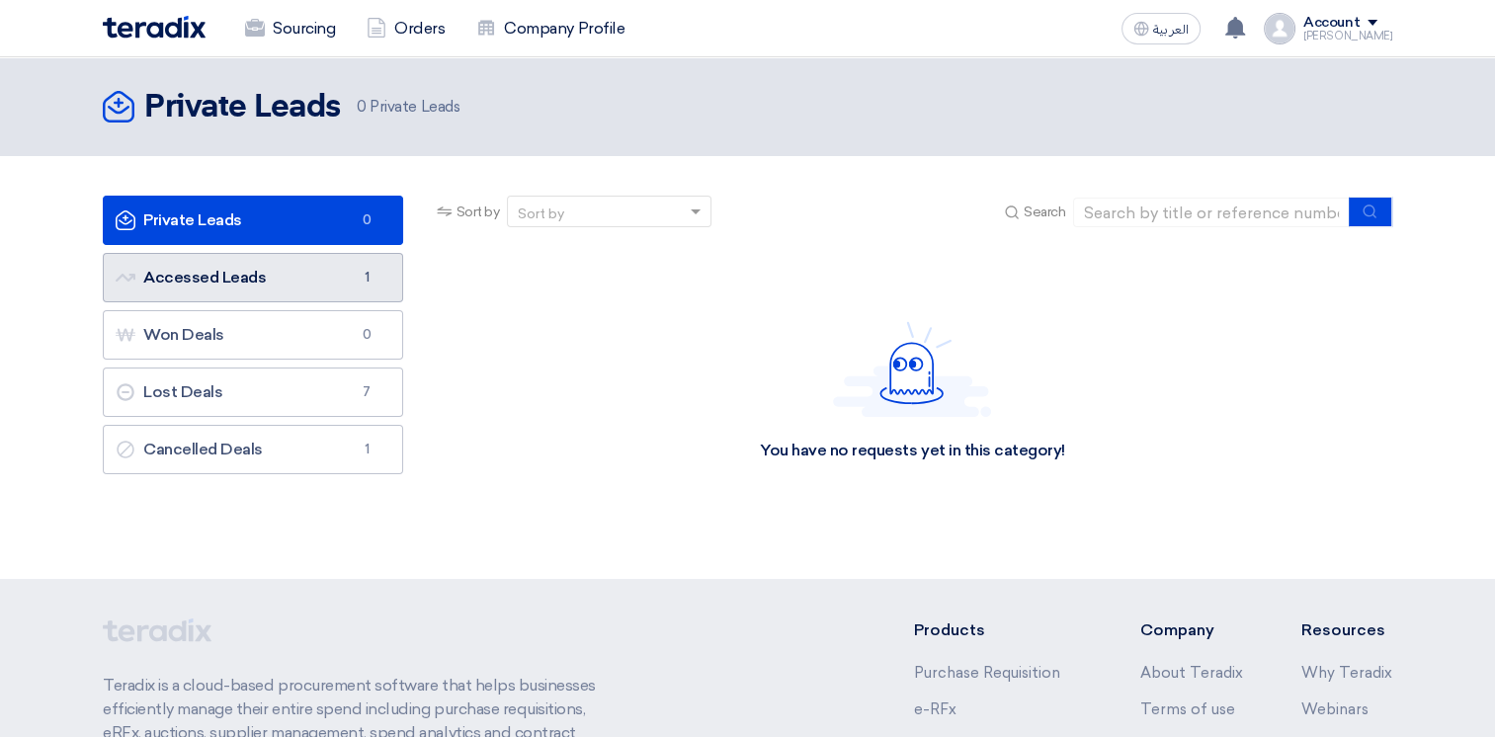
click at [328, 285] on link "Accessed Leads Accessed Leads 1" at bounding box center [253, 277] width 300 height 49
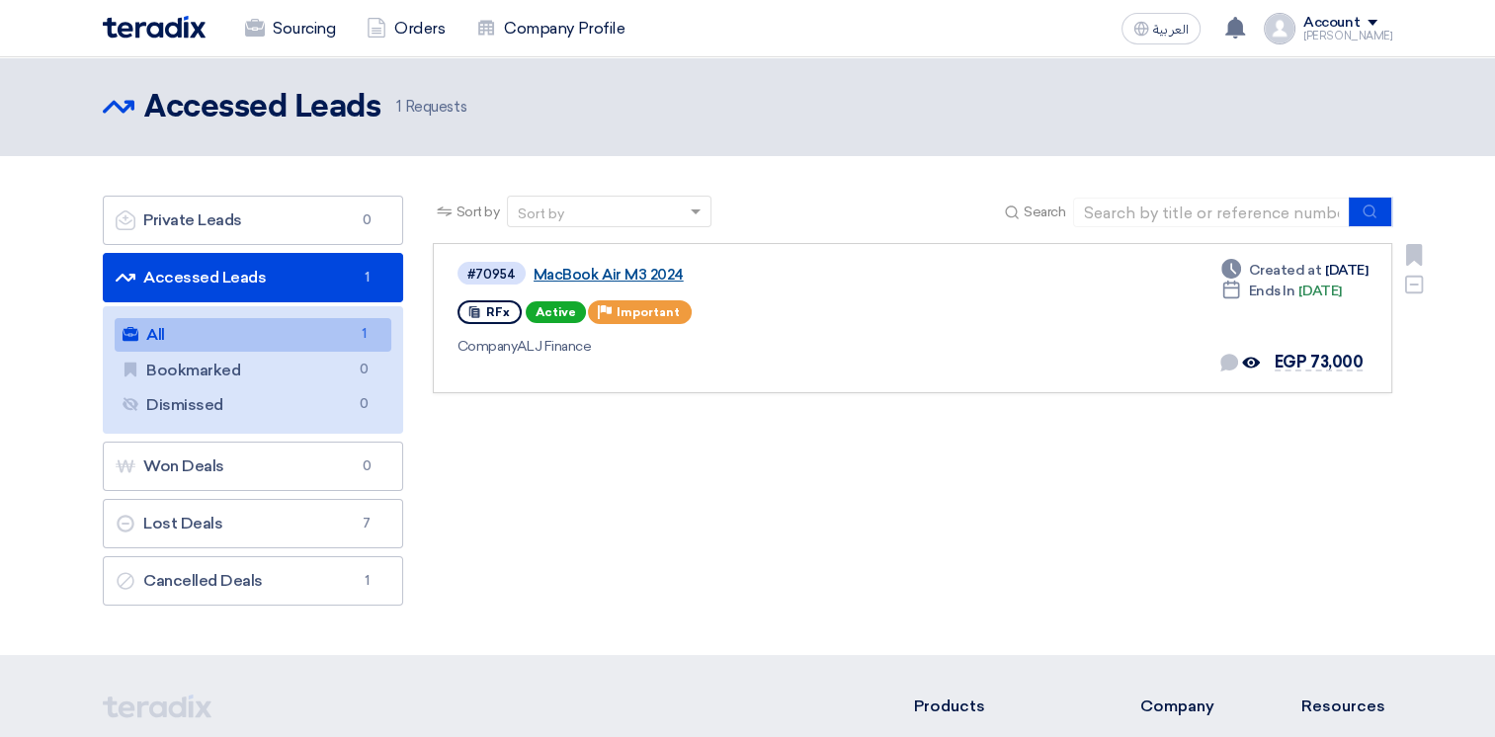
click at [567, 272] on link "MacBook Air M3 2024" at bounding box center [781, 275] width 494 height 18
